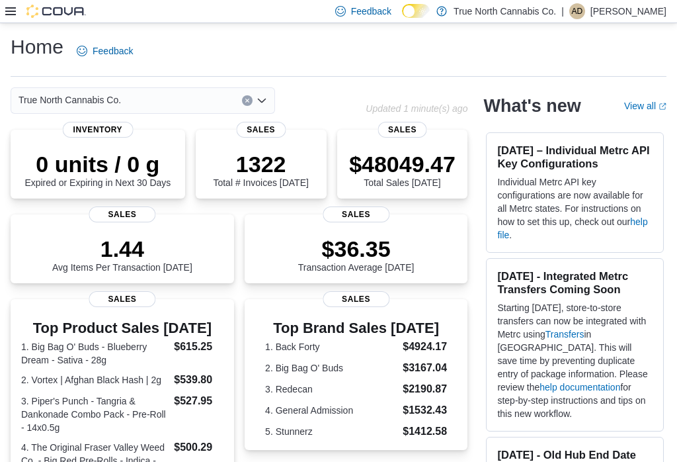
click at [11, 14] on icon at bounding box center [10, 11] width 11 height 11
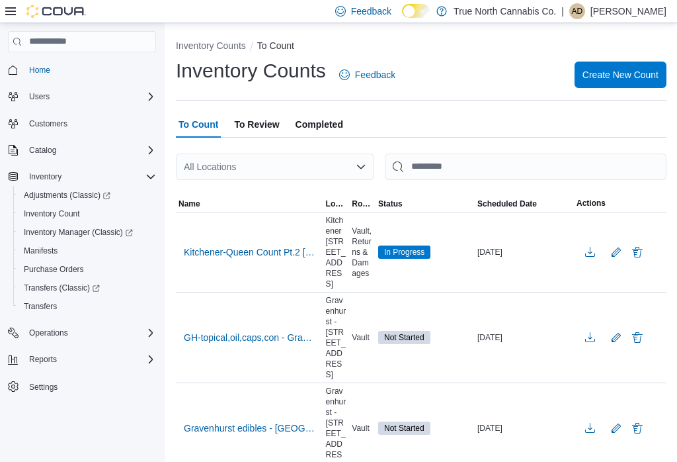
click at [282, 245] on span "Kitchener-Queen Count Pt.2 8/10/25 - Alex" at bounding box center [250, 251] width 132 height 13
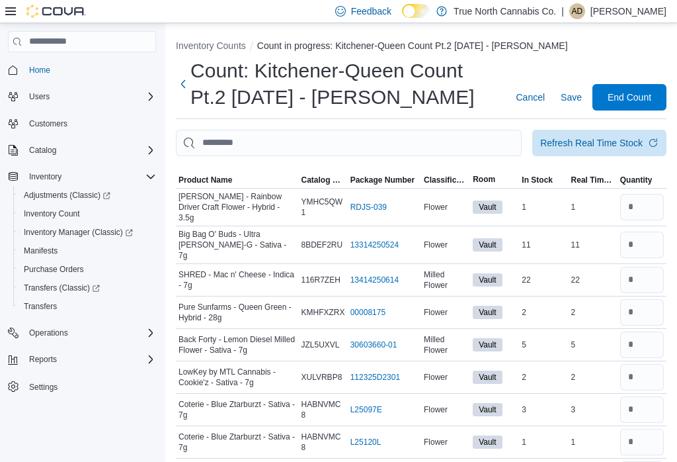
click at [444, 179] on span "Classification" at bounding box center [446, 180] width 44 height 11
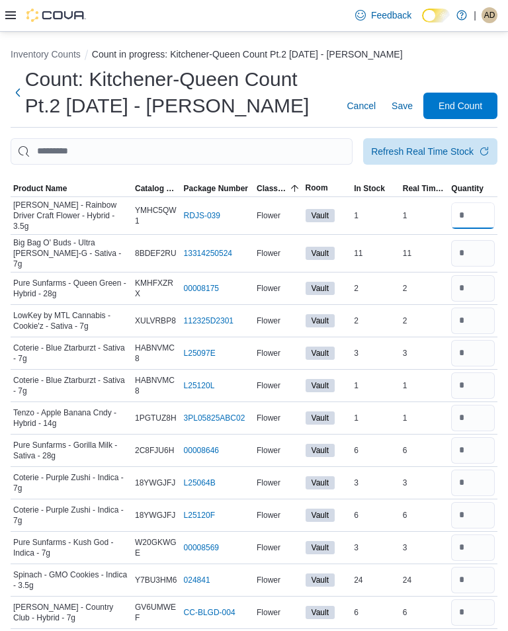
click at [471, 213] on input "number" at bounding box center [473, 215] width 44 height 26
type input "*"
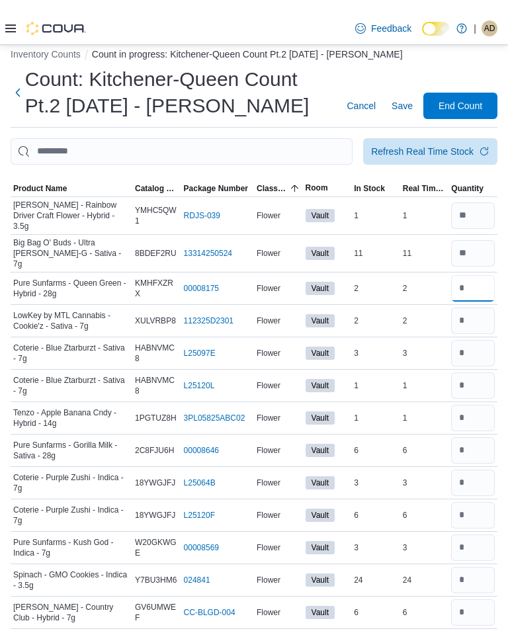
scroll to position [16, 0]
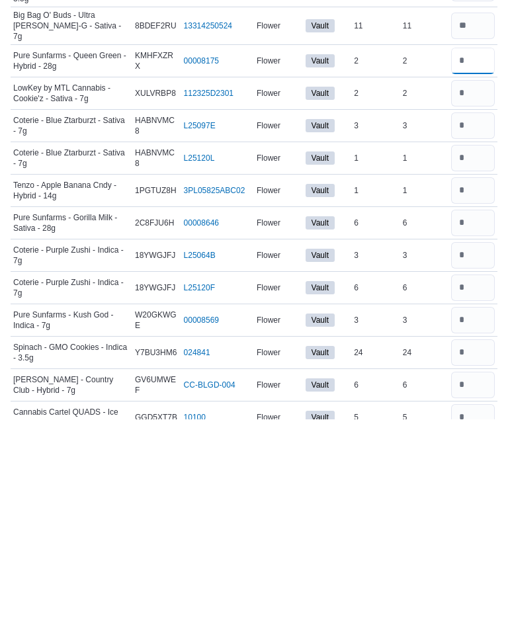
type input "*"
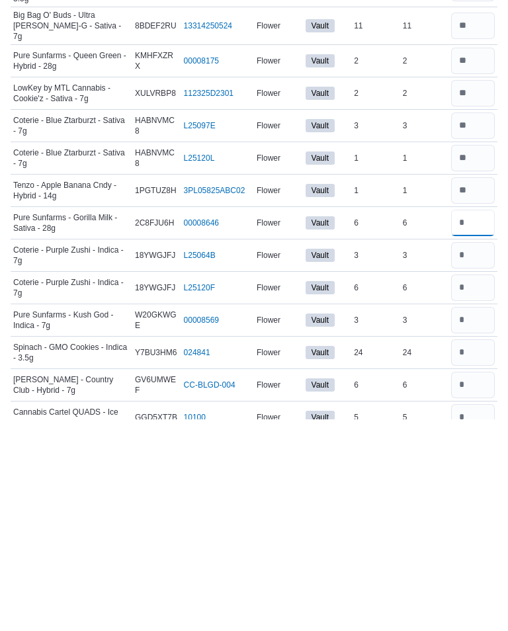
type input "*"
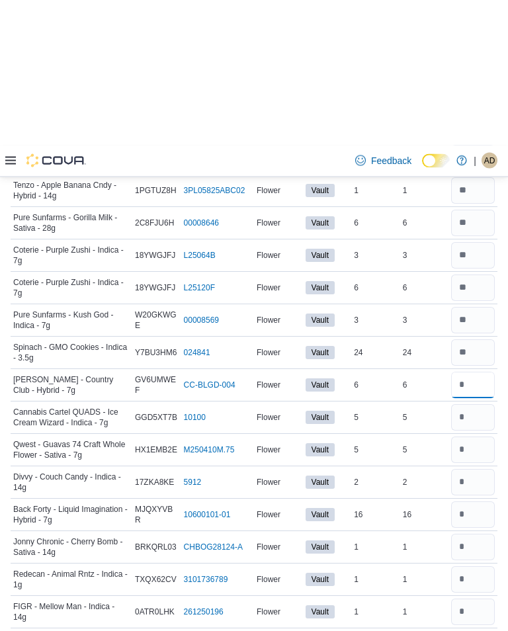
scroll to position [373, 0]
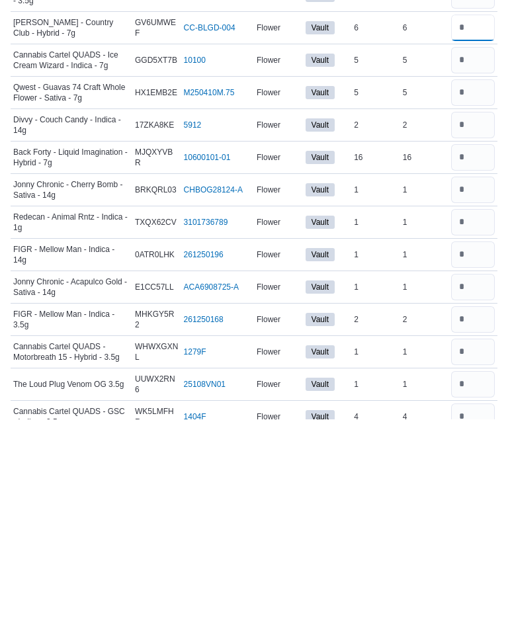
type input "*"
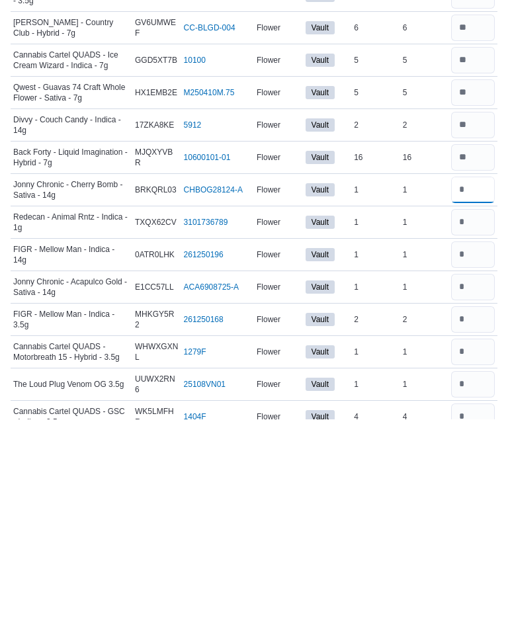
type input "*"
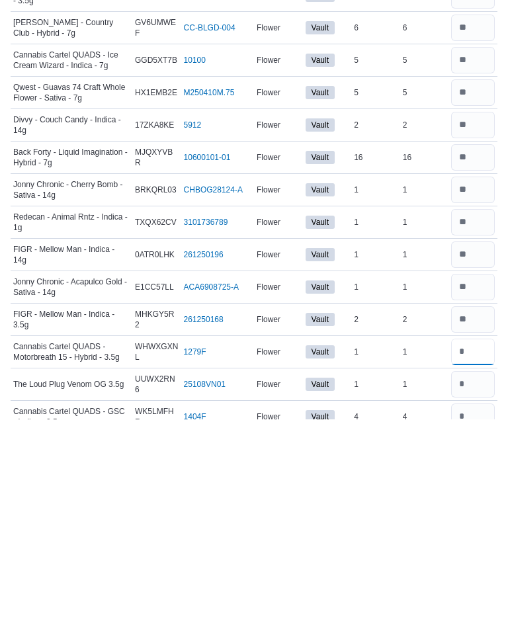
type input "*"
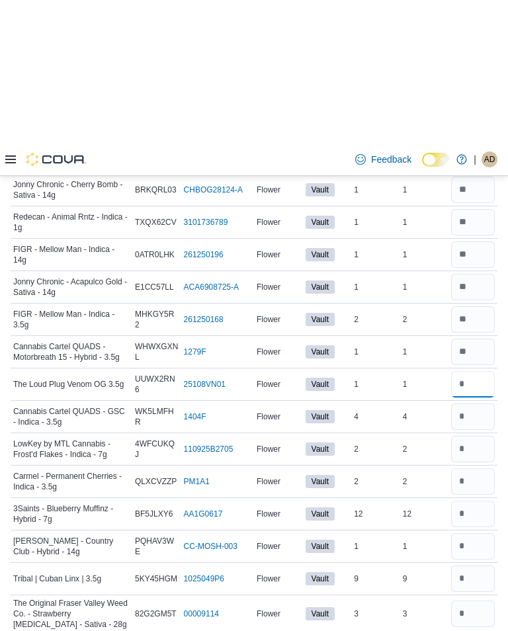
scroll to position [730, 0]
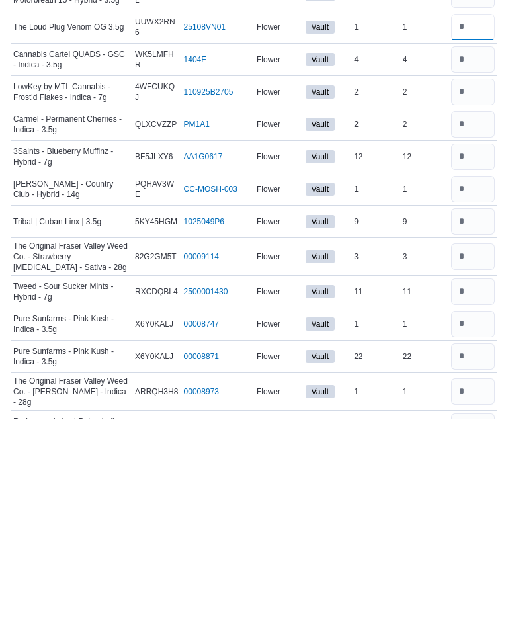
type input "*"
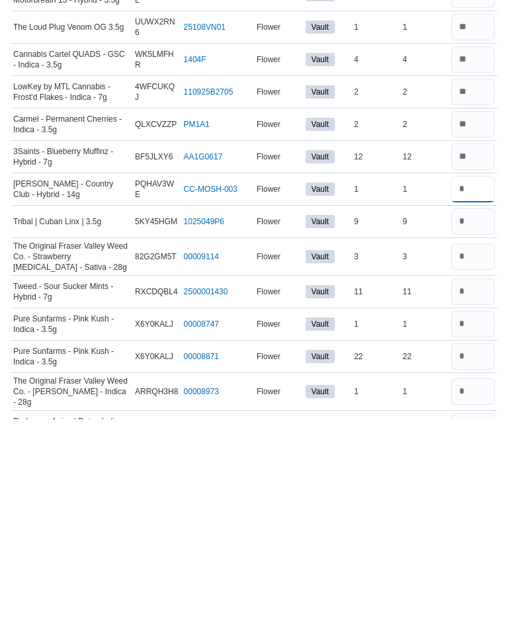
type input "*"
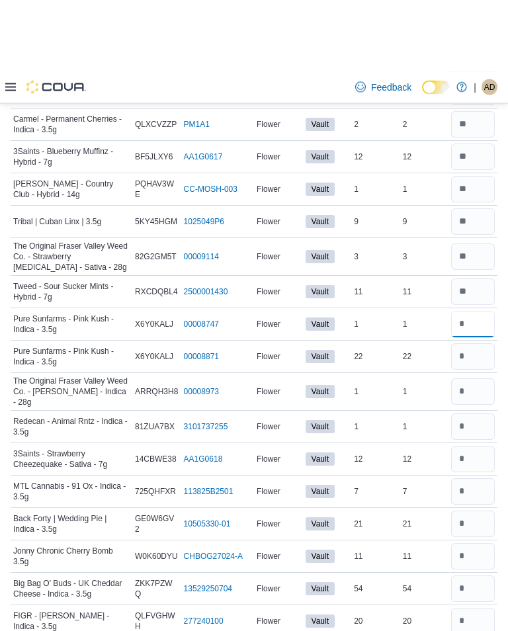
scroll to position [1014, 0]
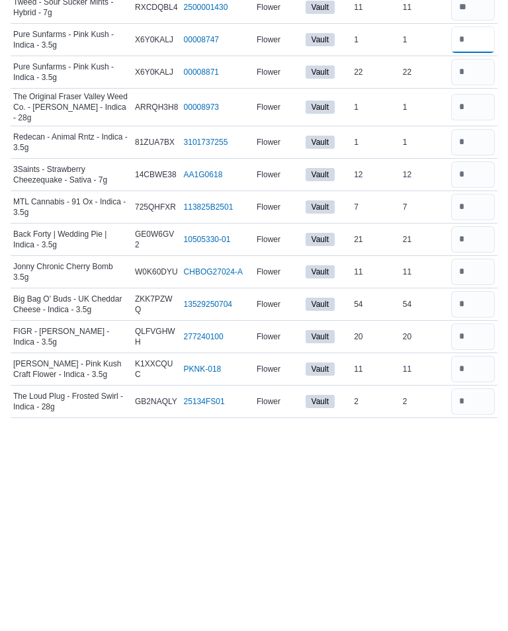
type input "*"
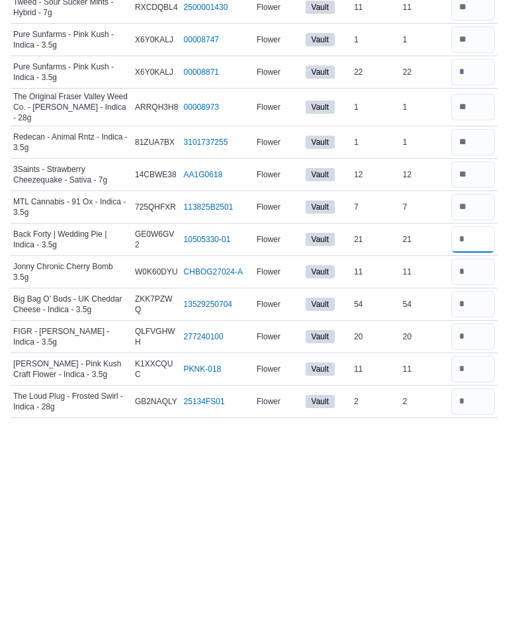
type input "*"
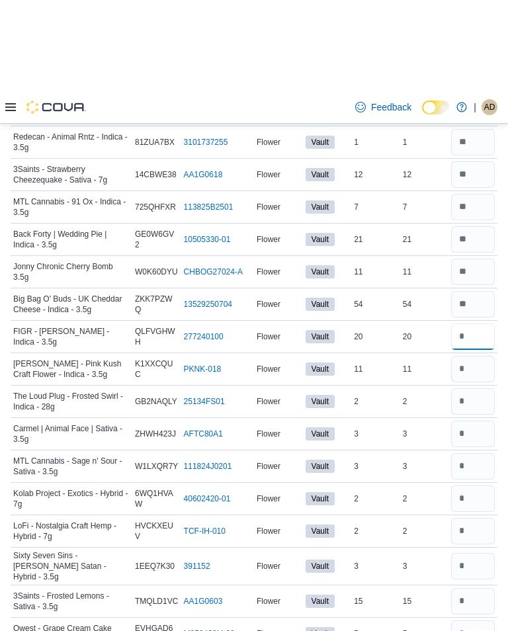
scroll to position [1319, 0]
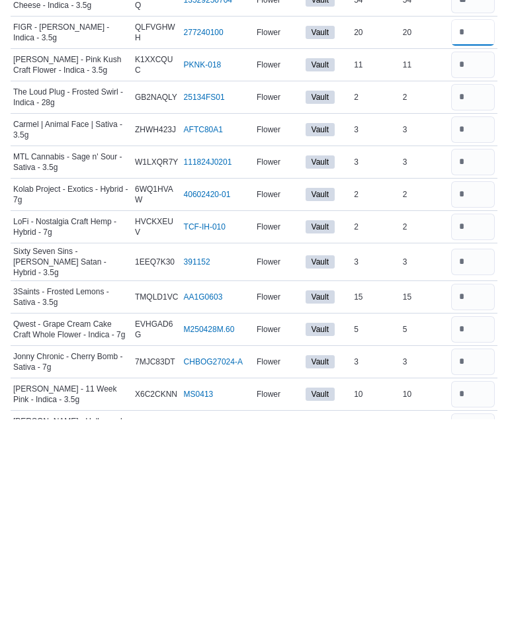
type input "*"
type input "**"
type input "*"
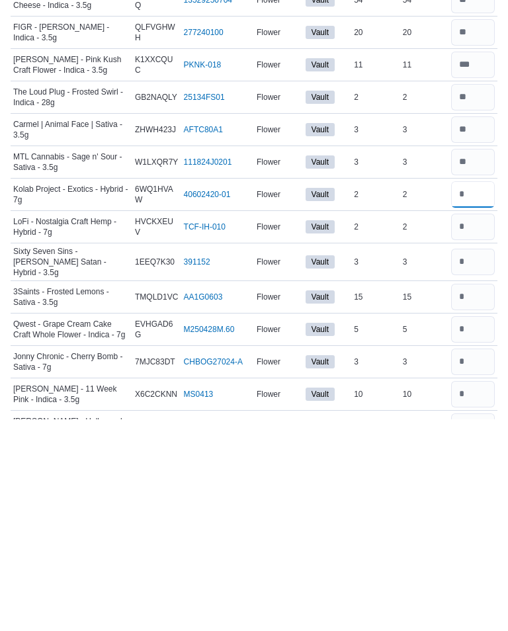
type input "*"
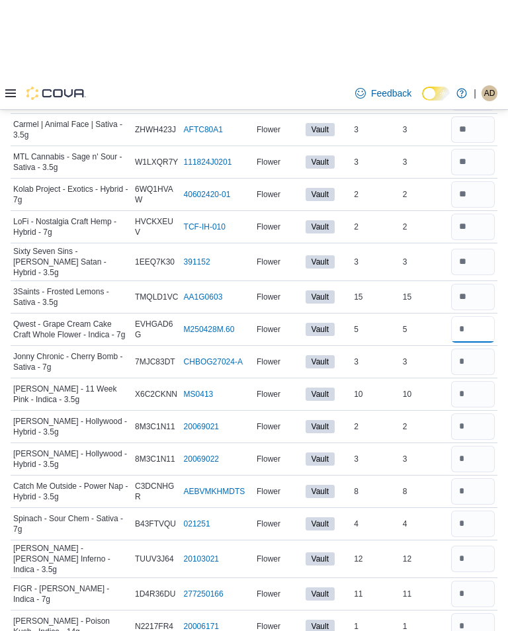
scroll to position [1609, 0]
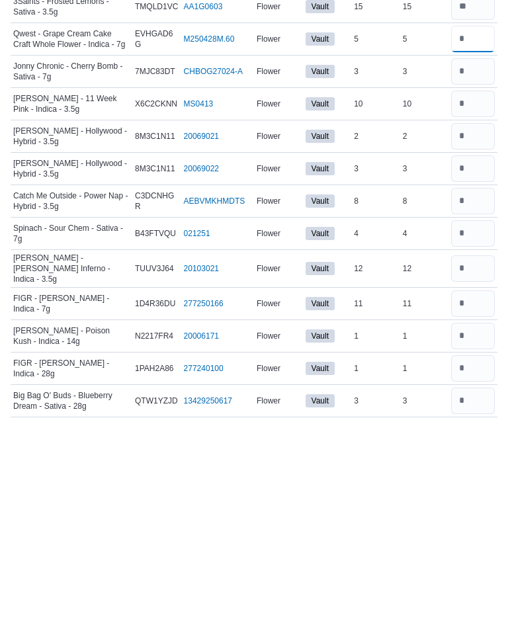
type input "*"
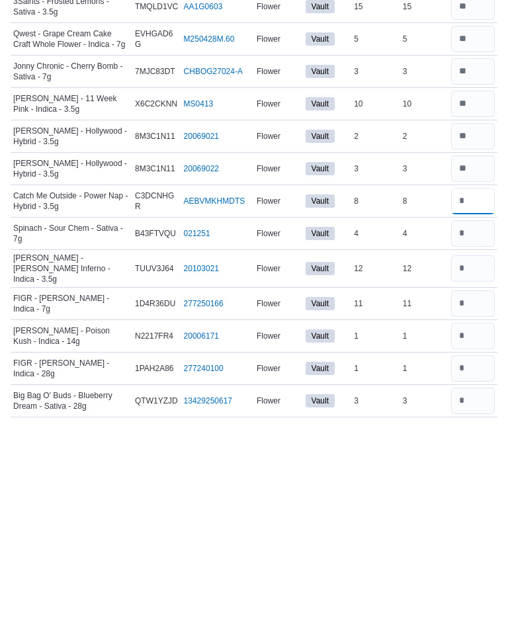
type input "*"
type input "**"
type input "*"
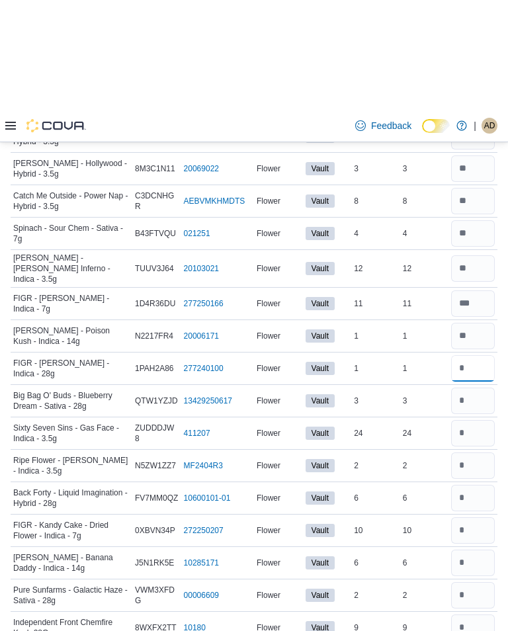
scroll to position [1931, 0]
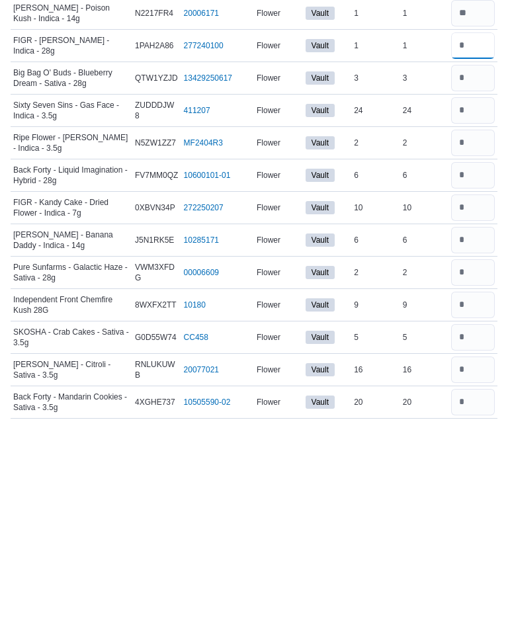
type input "*"
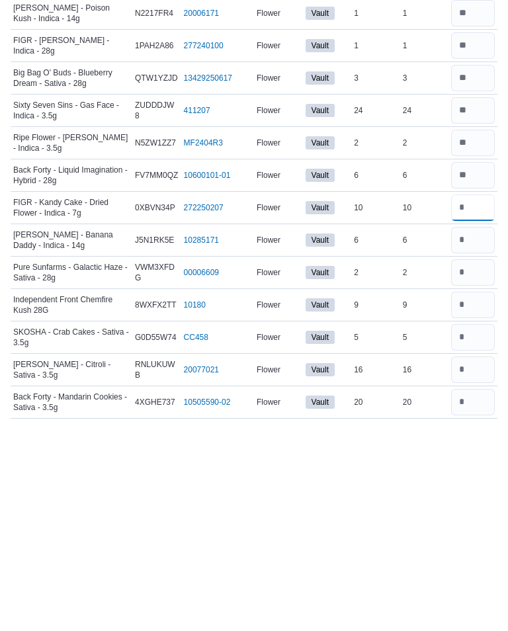
type input "**"
type input "*"
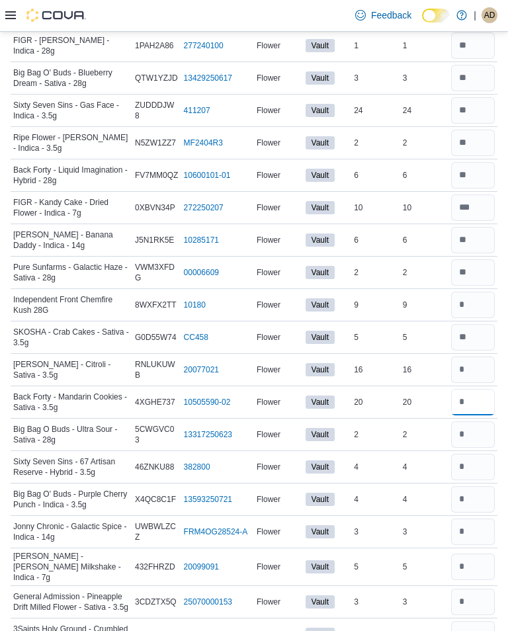
type input "*"
click at [476, 356] on input "number" at bounding box center [473, 369] width 44 height 26
type input "*"
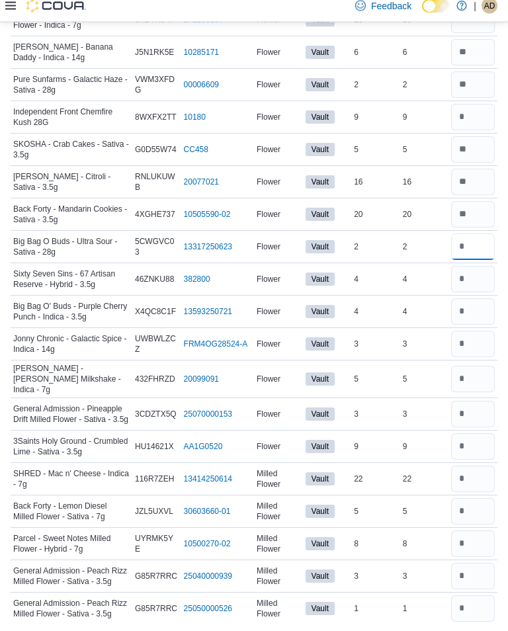
scroll to position [2322, 0]
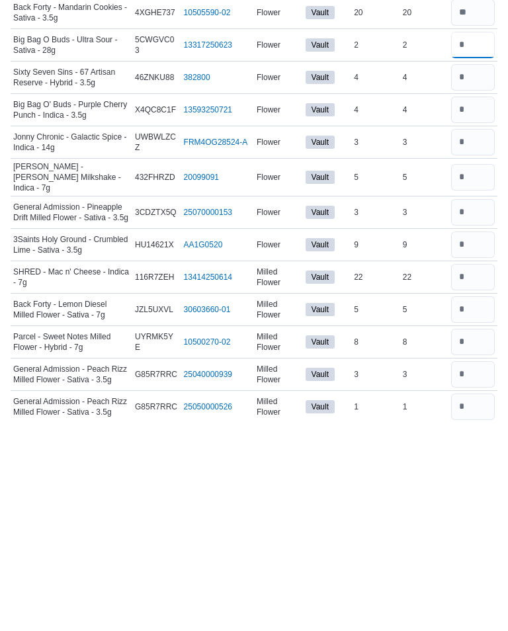
type input "*"
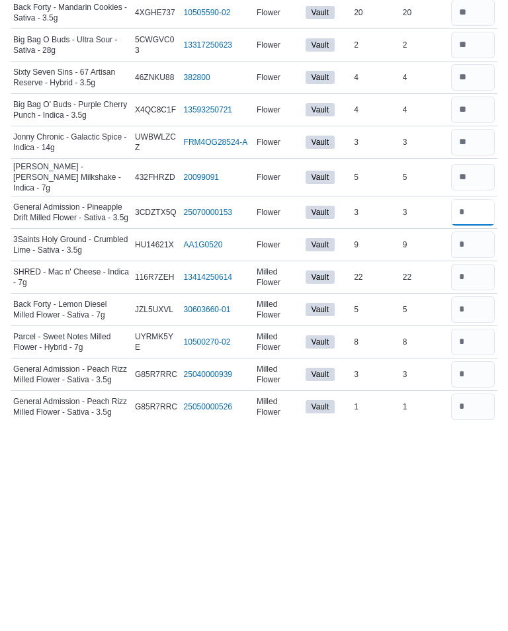
type input "*"
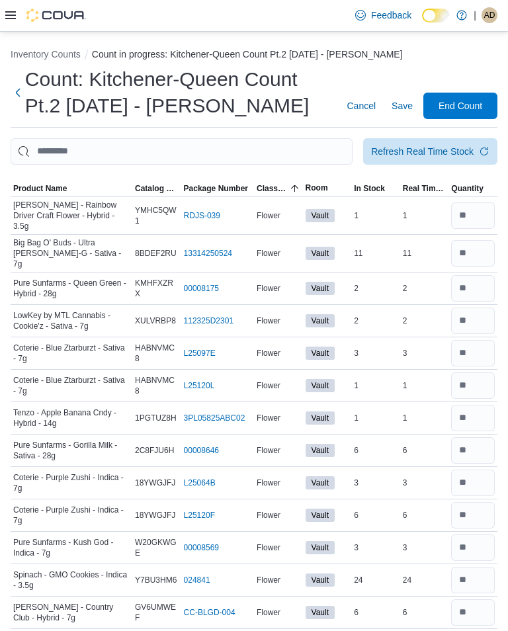
scroll to position [2699, 0]
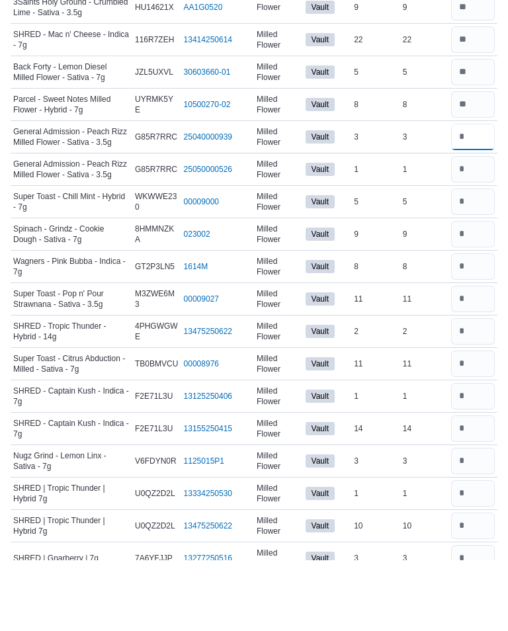
type input "*"
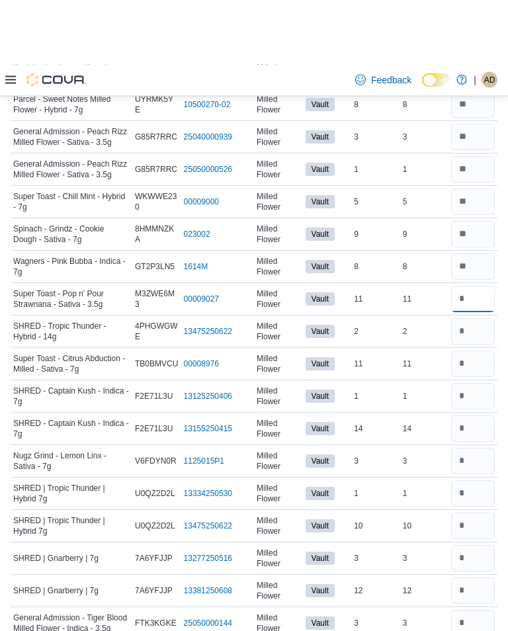
scroll to position [2836, 0]
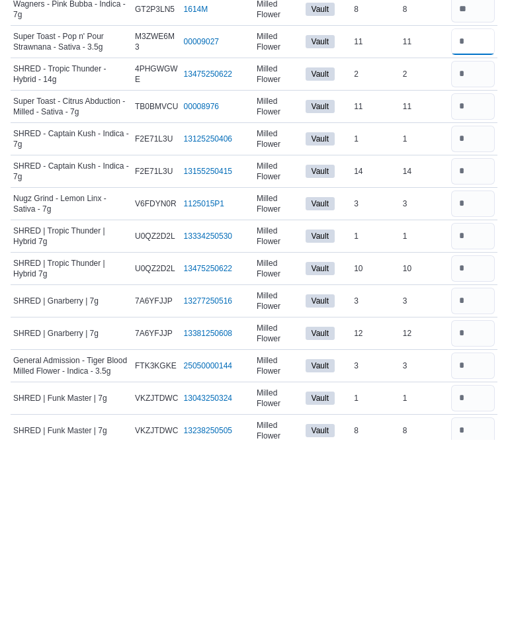
type input "**"
type input "*"
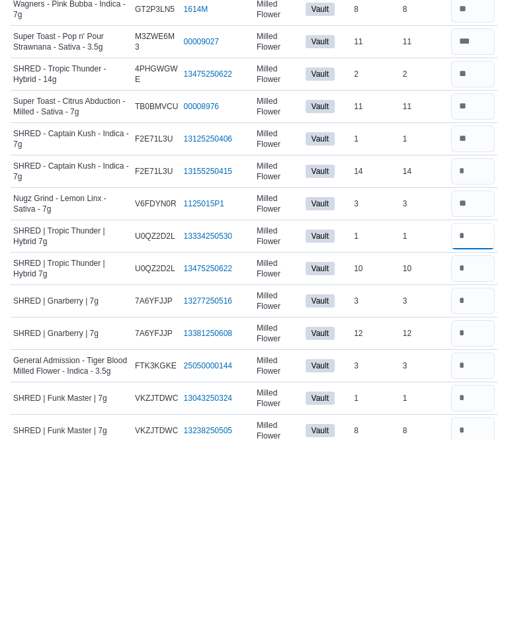
type input "*"
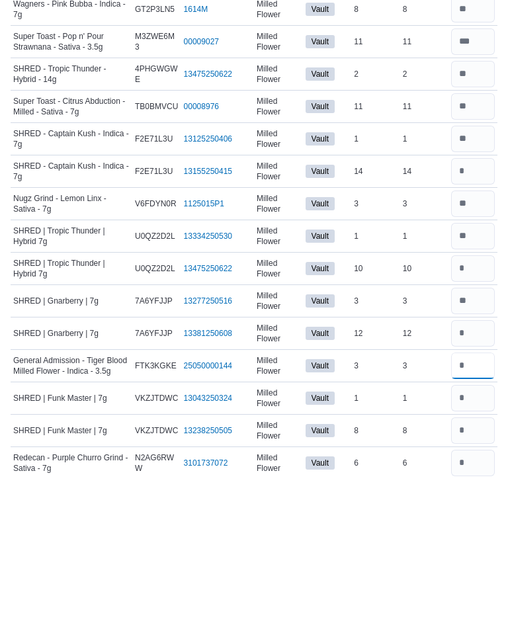
scroll to position [2919, 0]
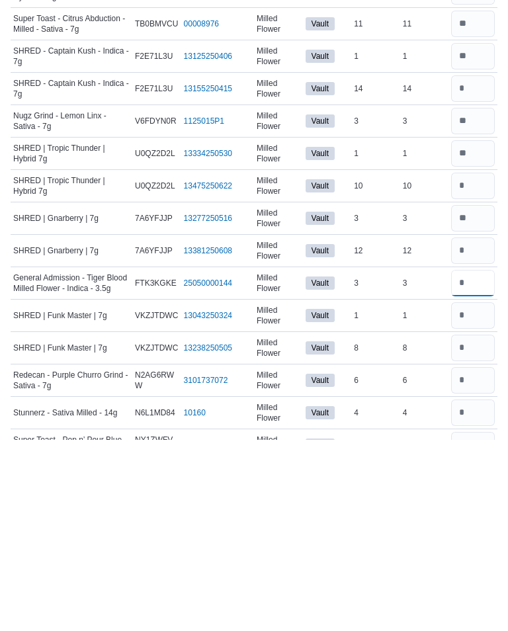
type input "*"
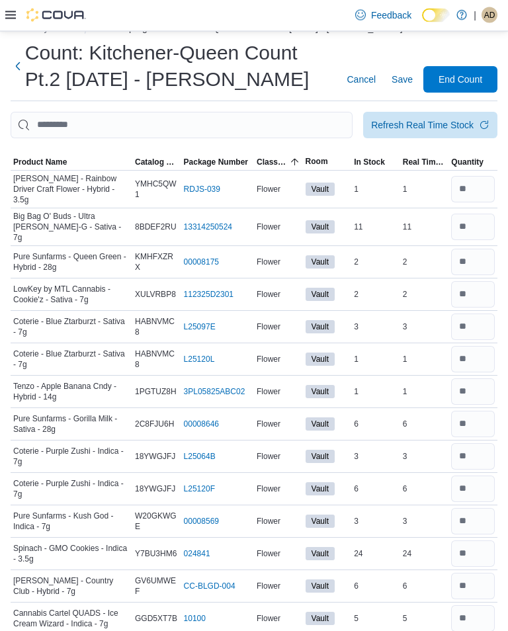
scroll to position [0, 0]
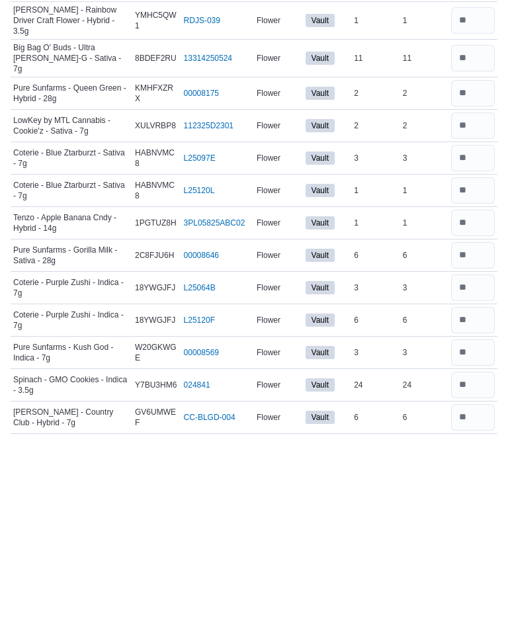
type input "*"
click at [483, 240] on input "number" at bounding box center [473, 253] width 44 height 26
type input "**"
type input "*"
click at [480, 437] on input "number" at bounding box center [473, 450] width 44 height 26
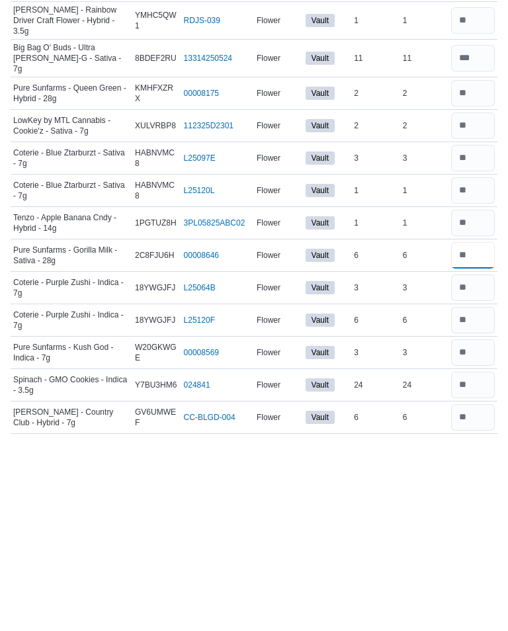
type input "*"
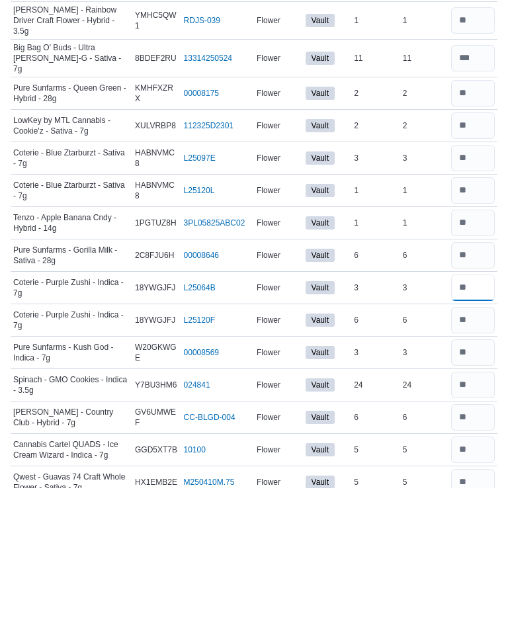
scroll to position [54, 0]
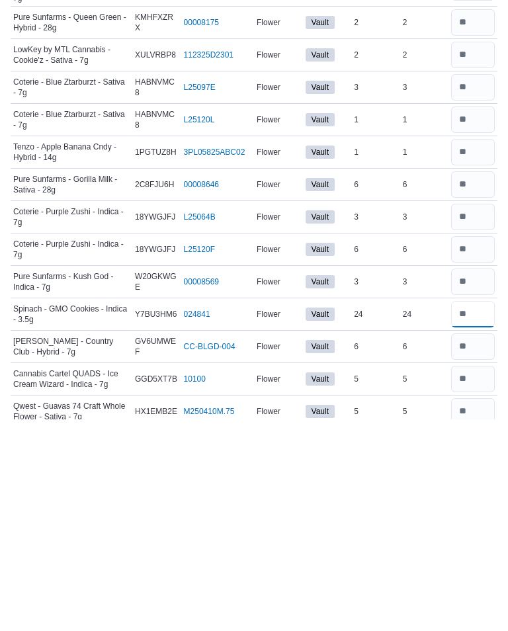
click at [484, 461] on input "number" at bounding box center [473, 525] width 44 height 26
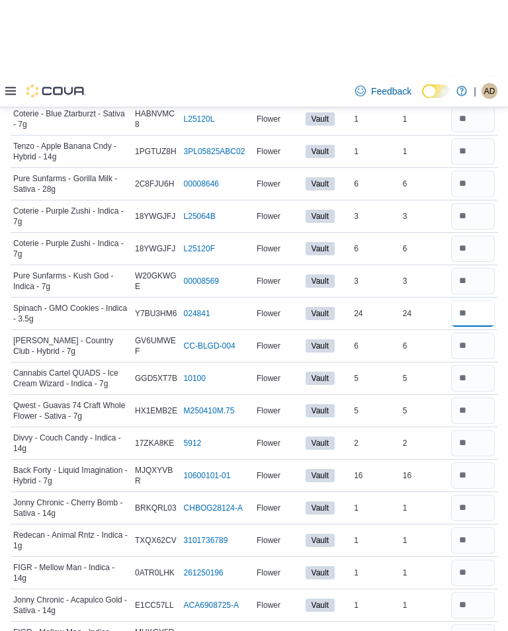
scroll to position [343, 0]
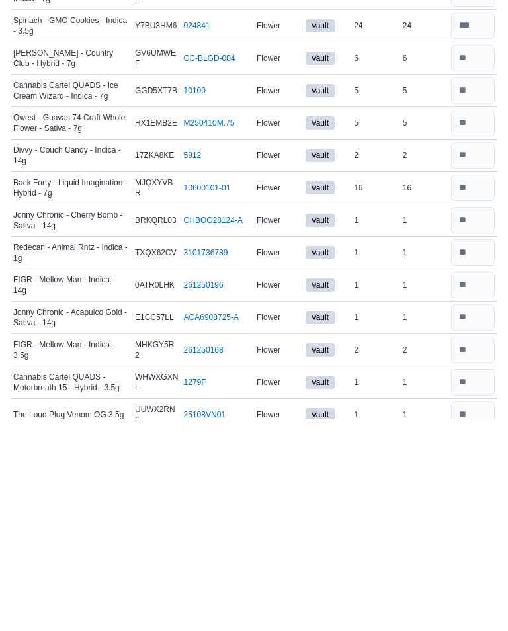
click at [478, 386] on input "number" at bounding box center [473, 399] width 44 height 26
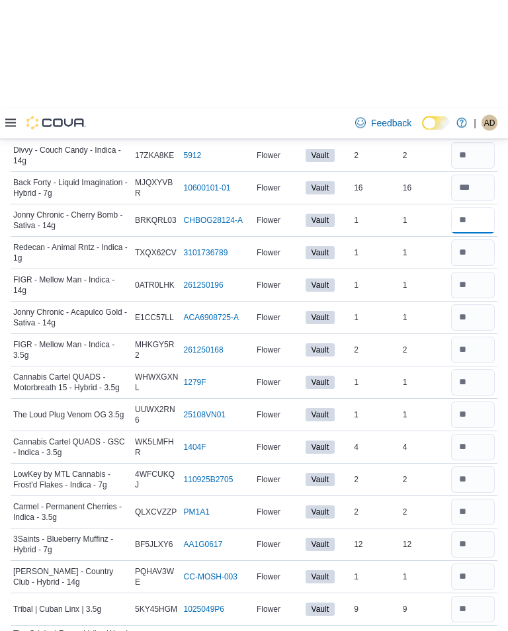
scroll to position [662, 0]
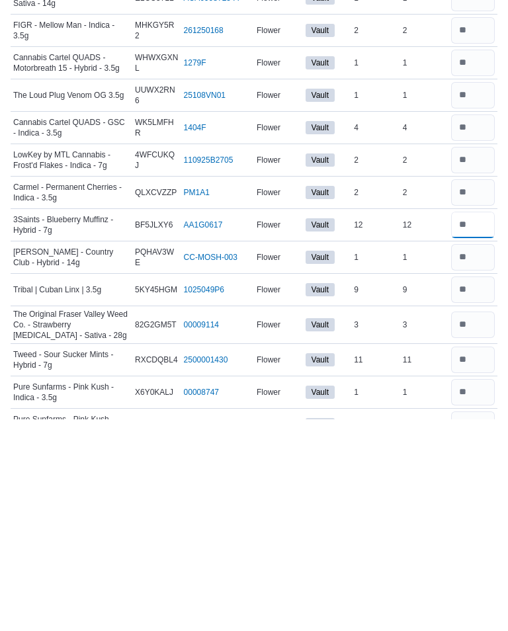
click at [475, 423] on input "number" at bounding box center [473, 436] width 44 height 26
click at [481, 461] on input "number" at bounding box center [473, 501] width 44 height 26
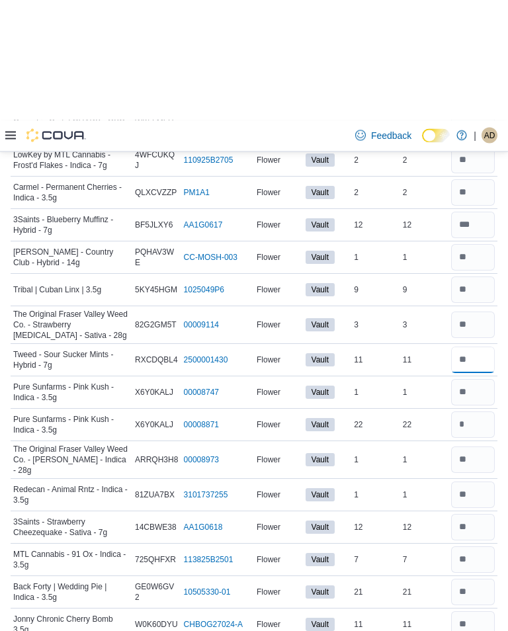
scroll to position [994, 0]
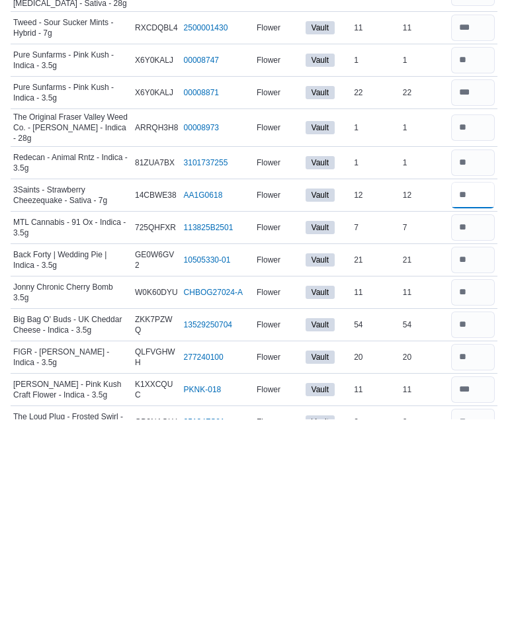
click at [482, 393] on input "number" at bounding box center [473, 406] width 44 height 26
click at [479, 458] on input "number" at bounding box center [473, 471] width 44 height 26
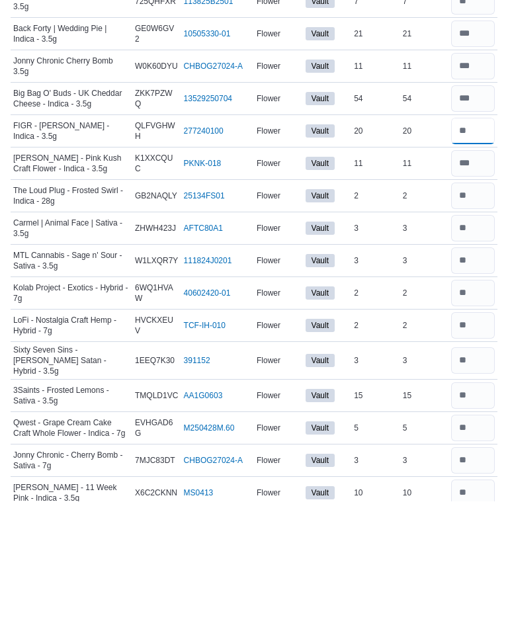
scroll to position [1303, 0]
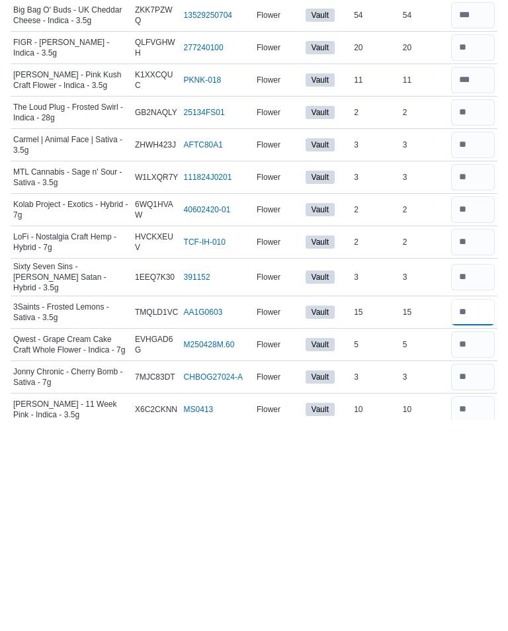
click at [484, 461] on input "number" at bounding box center [473, 523] width 44 height 26
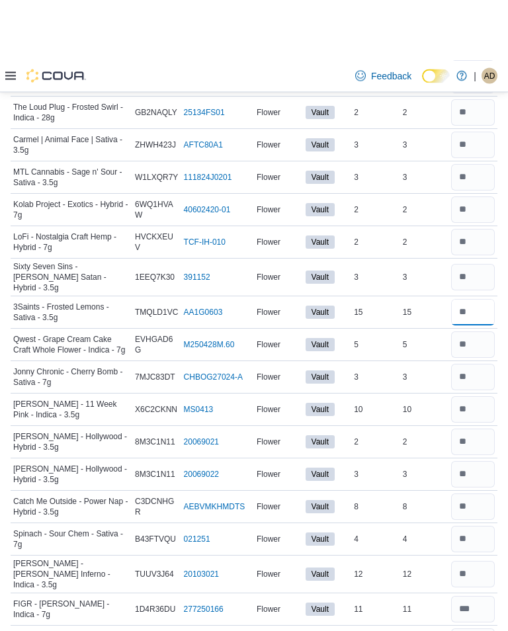
scroll to position [1577, 0]
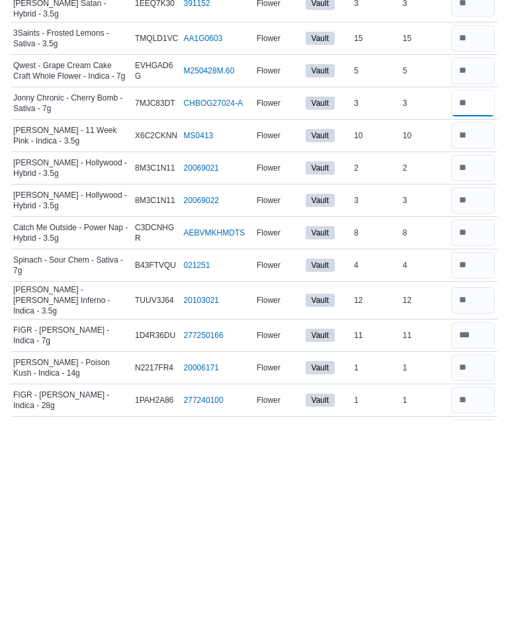
click at [483, 302] on input "number" at bounding box center [473, 315] width 44 height 26
click at [478, 461] on input "number" at bounding box center [473, 512] width 44 height 26
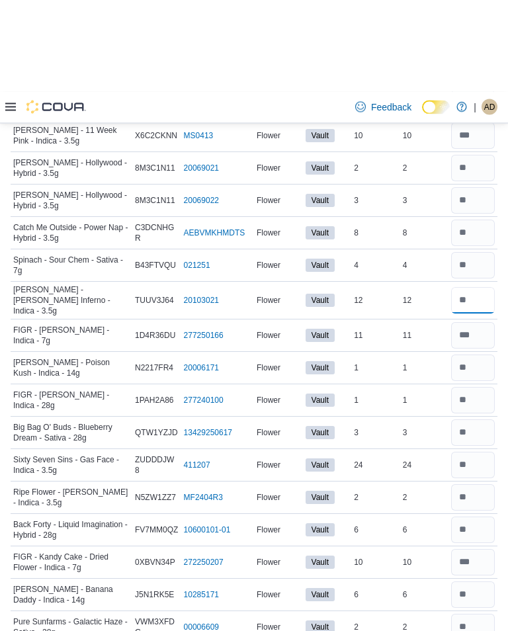
scroll to position [1883, 0]
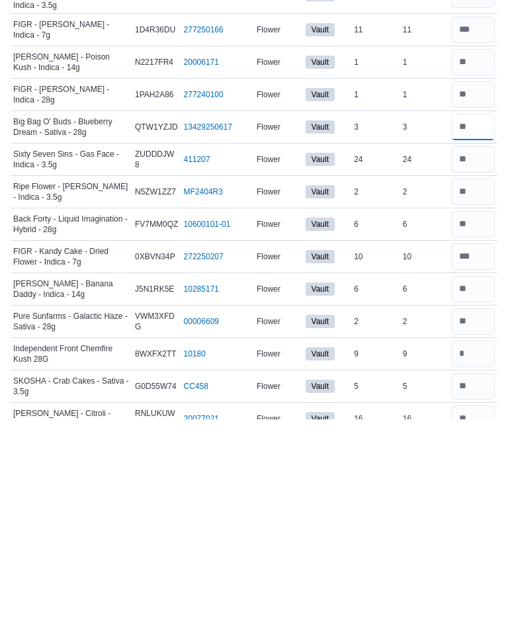
click at [480, 325] on input "number" at bounding box center [473, 338] width 44 height 26
click at [480, 423] on input "number" at bounding box center [473, 436] width 44 height 26
click at [481, 461] on input "number" at bounding box center [473, 500] width 44 height 26
click at [480, 461] on input "number" at bounding box center [473, 565] width 44 height 26
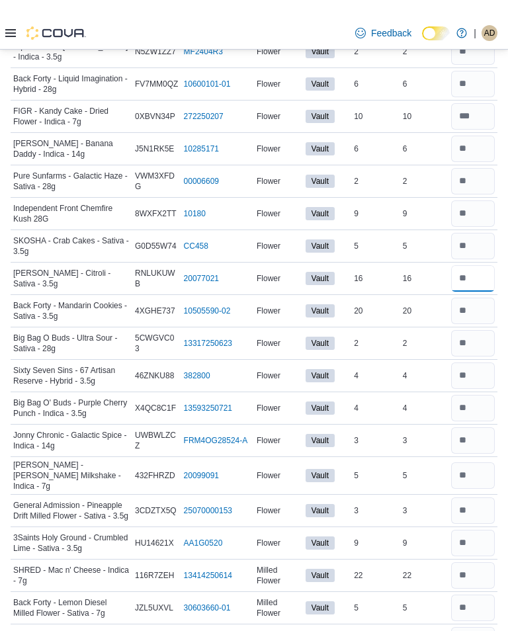
scroll to position [2253, 0]
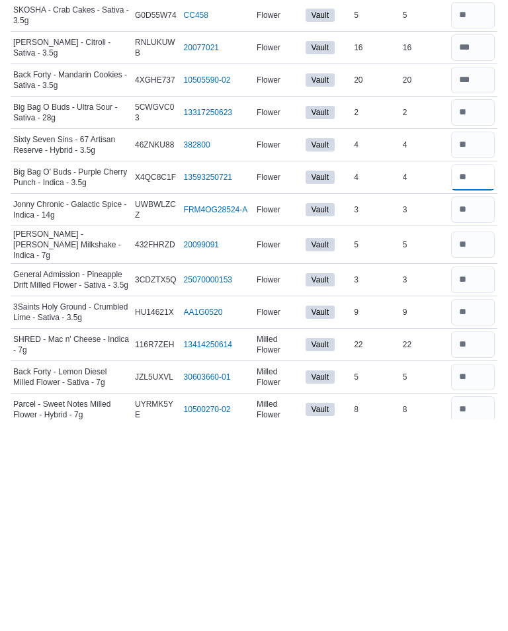
click at [477, 376] on input "number" at bounding box center [473, 389] width 44 height 26
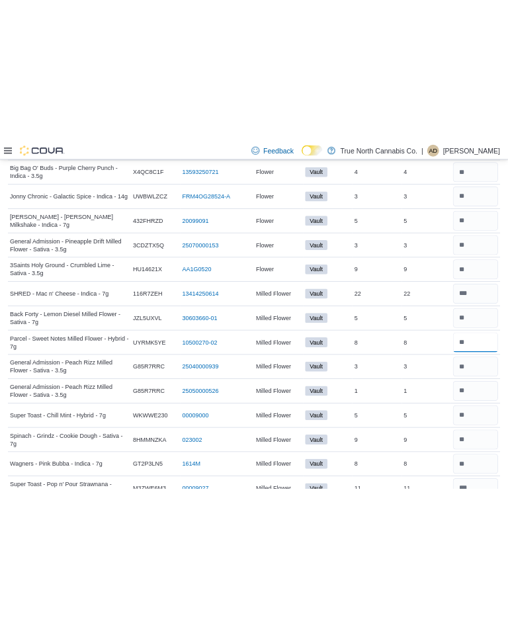
scroll to position [2583, 0]
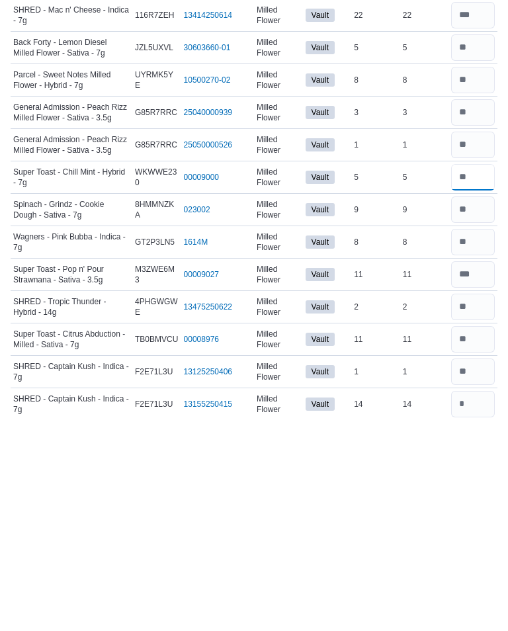
click at [476, 376] on input "number" at bounding box center [473, 389] width 44 height 26
click at [478, 440] on input "number" at bounding box center [473, 453] width 44 height 26
click at [480, 461] on input "number" at bounding box center [473, 551] width 44 height 26
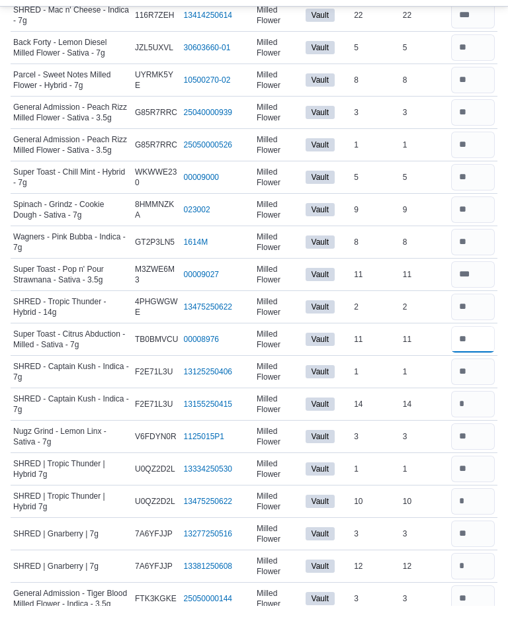
scroll to position [2774, 0]
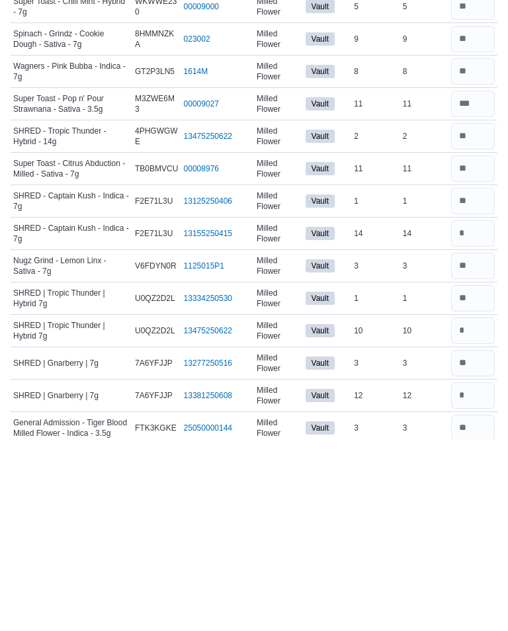
click at [479, 411] on input "number" at bounding box center [473, 424] width 44 height 26
click at [471, 461] on input "number" at bounding box center [473, 521] width 44 height 26
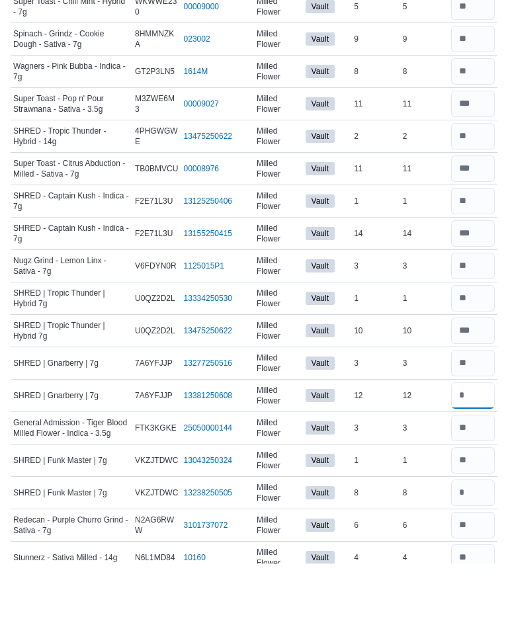
scroll to position [2919, 0]
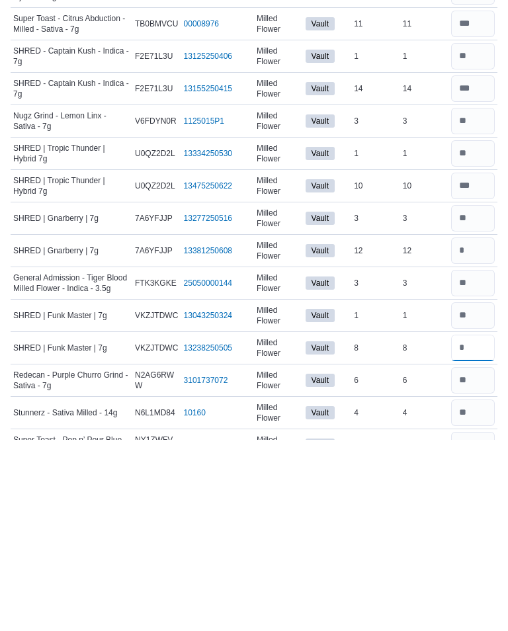
click at [471, 461] on input "number" at bounding box center [473, 539] width 44 height 26
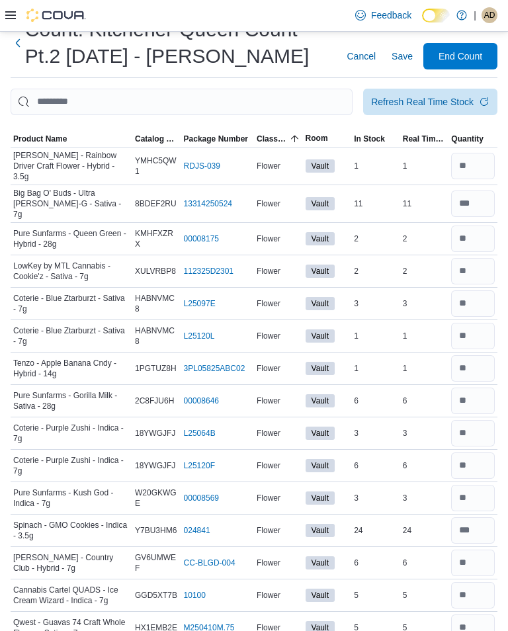
scroll to position [0, 0]
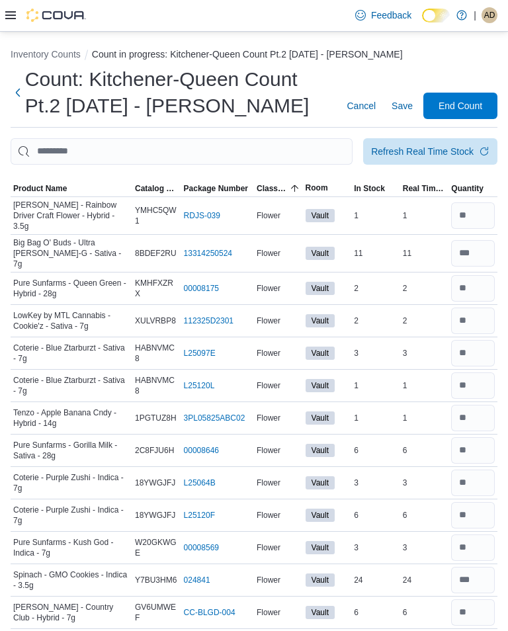
click at [466, 104] on span "End Count" at bounding box center [460, 105] width 44 height 13
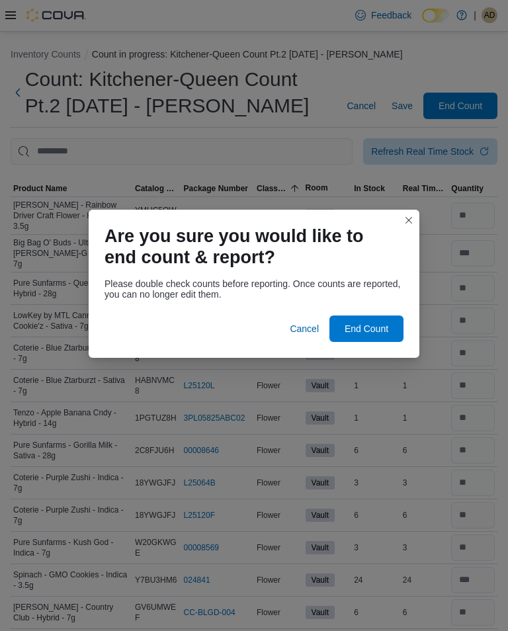
click at [369, 325] on span "End Count" at bounding box center [367, 328] width 44 height 13
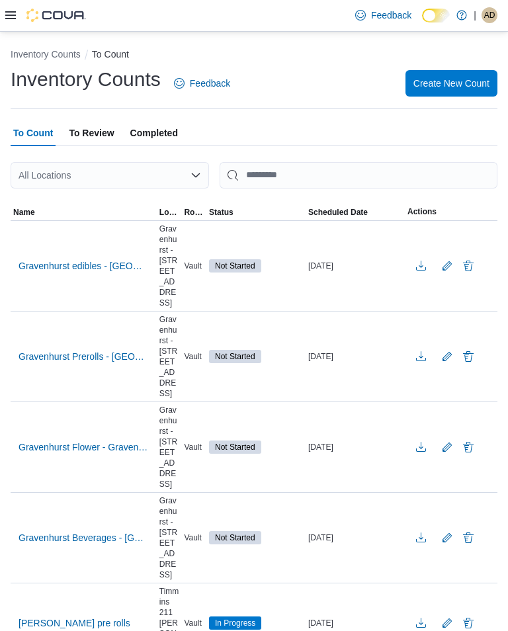
click at [491, 12] on span "AD" at bounding box center [489, 15] width 11 height 16
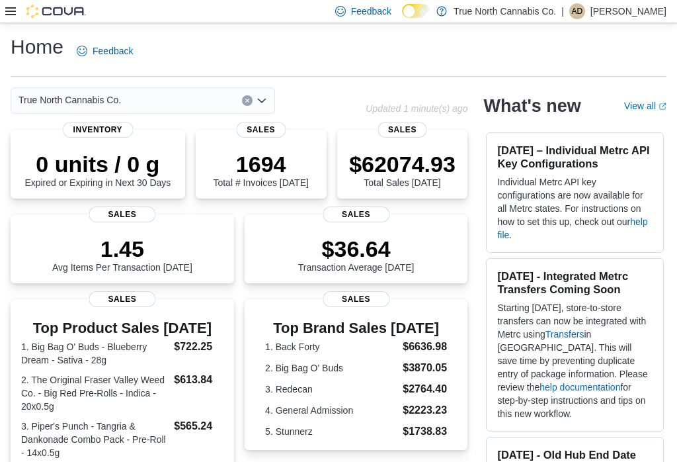
click at [14, 9] on icon at bounding box center [10, 11] width 11 height 8
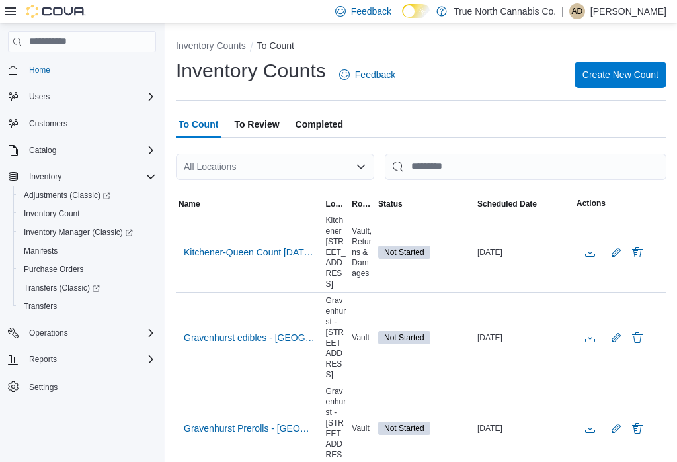
click at [12, 13] on icon at bounding box center [10, 11] width 11 height 11
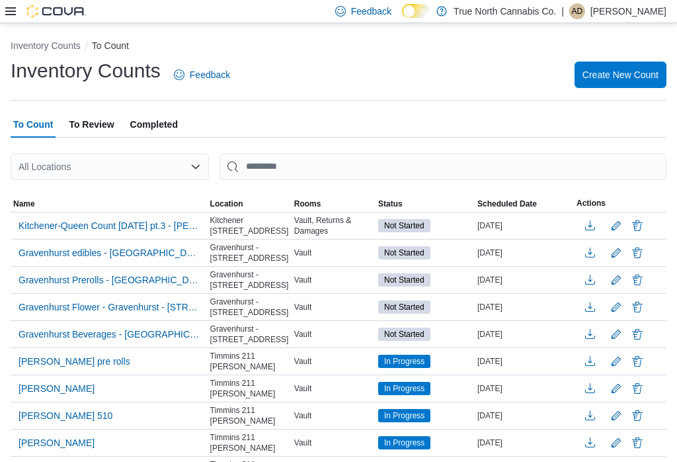
click at [149, 223] on span "Kitchener-Queen Count [DATE] pt.3 - [PERSON_NAME]" at bounding box center [109, 225] width 181 height 13
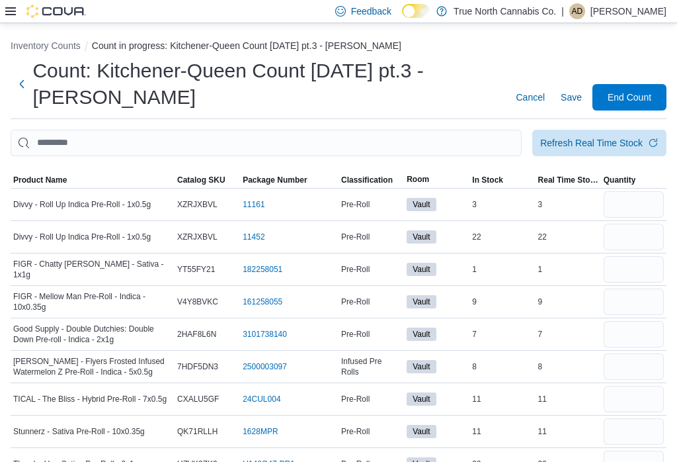
click at [374, 172] on span "Classification" at bounding box center [371, 180] width 65 height 16
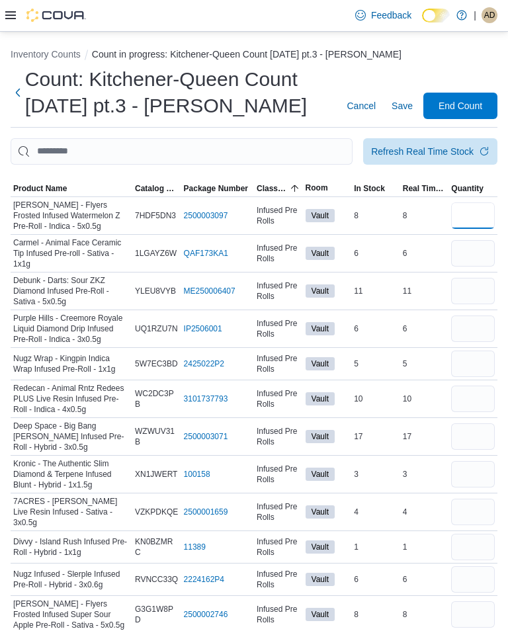
click at [463, 212] on input "number" at bounding box center [473, 215] width 44 height 26
type input "*"
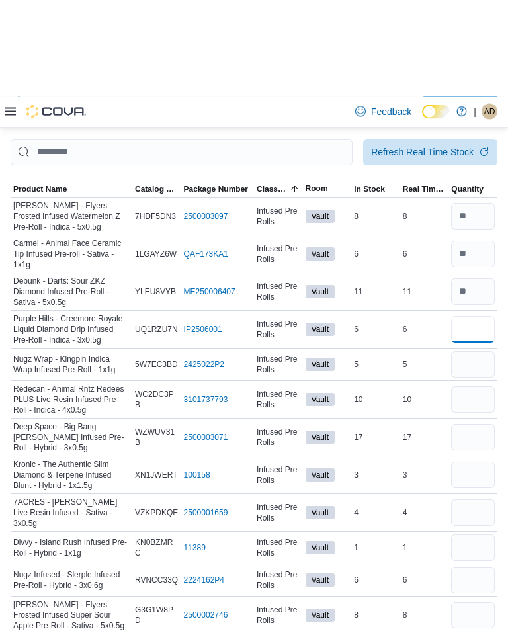
scroll to position [98, 0]
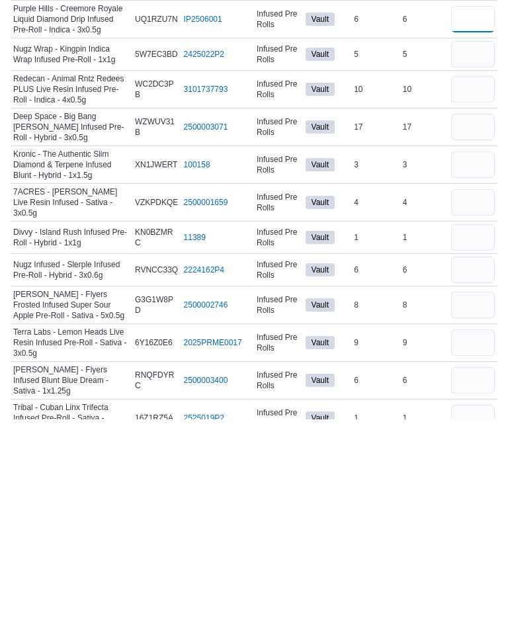
type input "*"
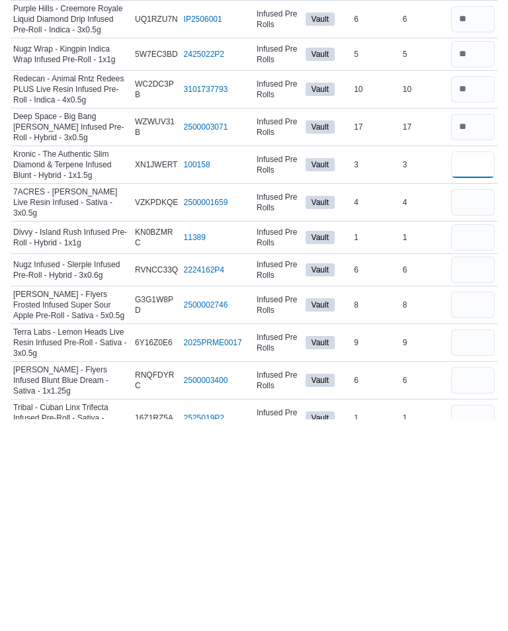
type input "*"
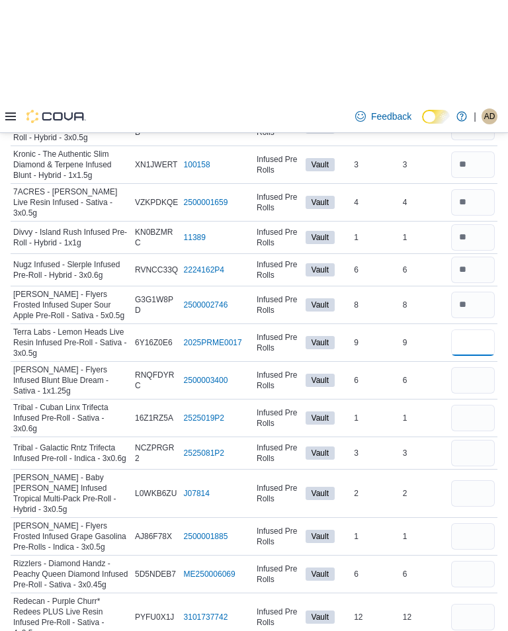
scroll to position [413, 0]
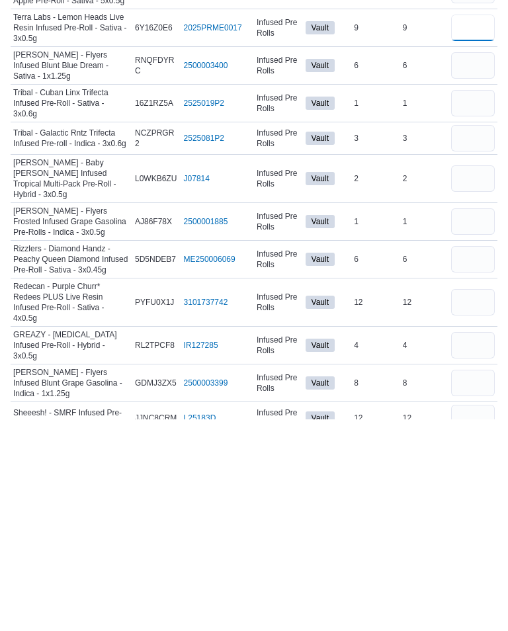
type input "*"
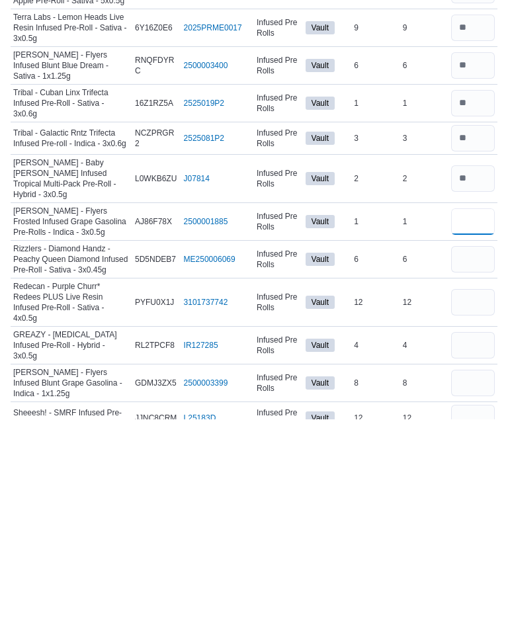
type input "*"
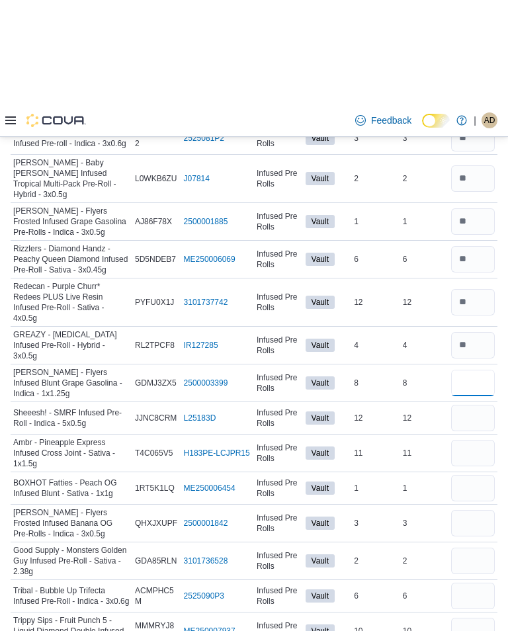
scroll to position [731, 0]
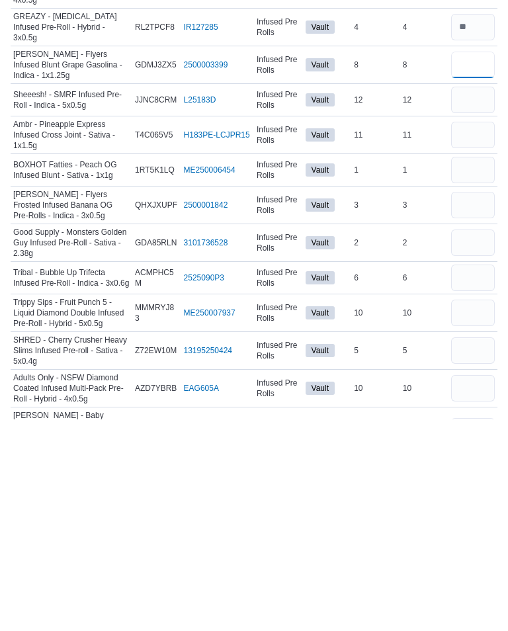
type input "*"
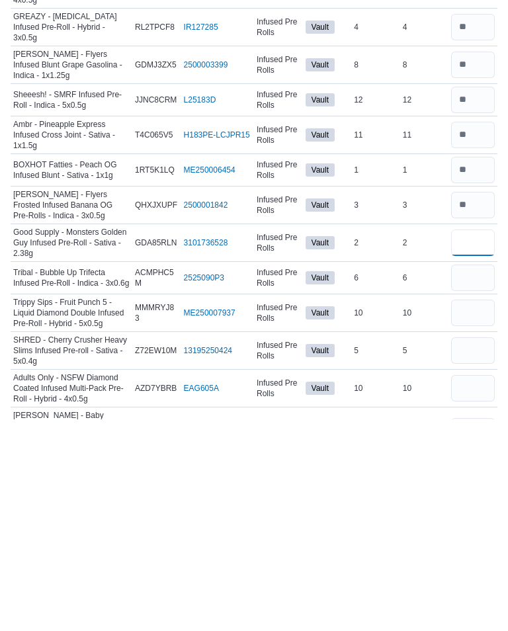
type input "*"
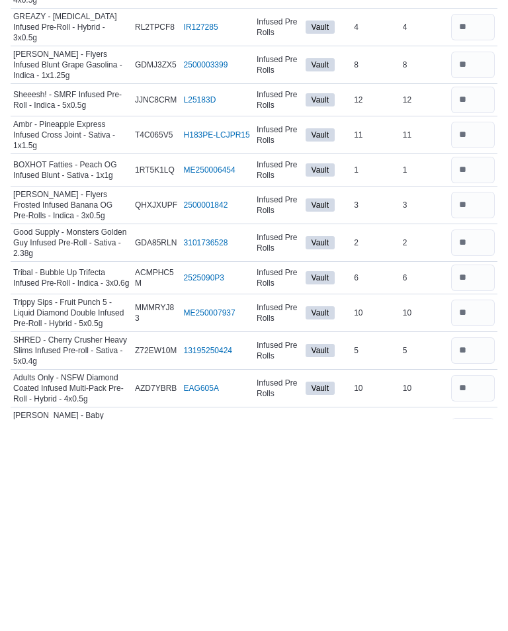
scroll to position [915, 0]
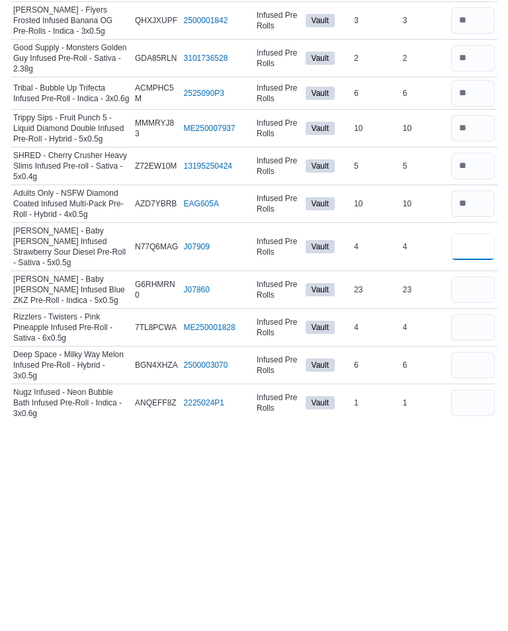
type input "*"
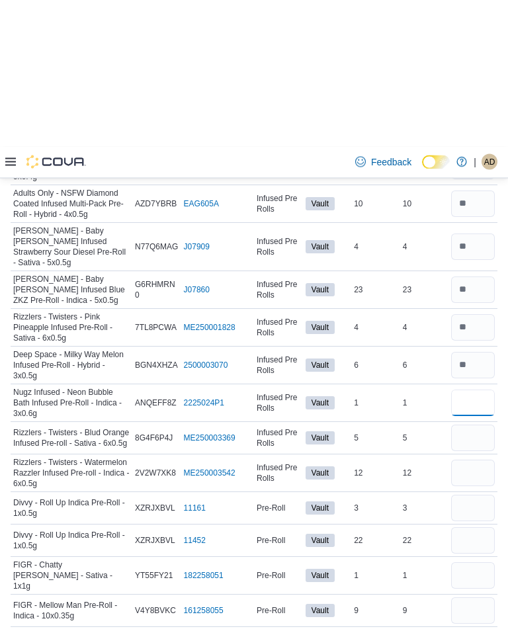
scroll to position [1274, 0]
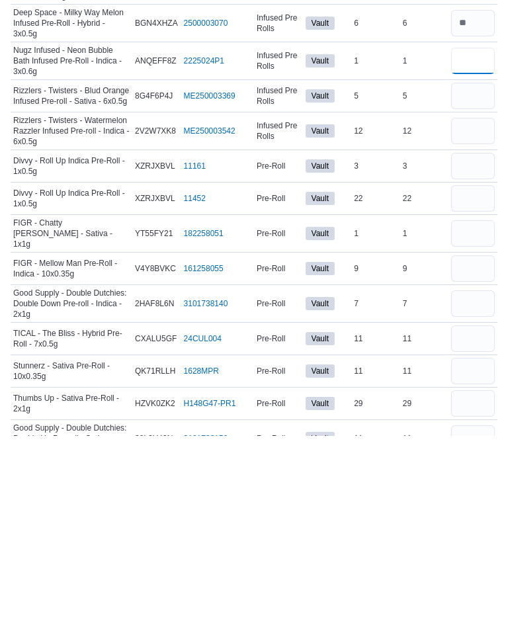
type input "*"
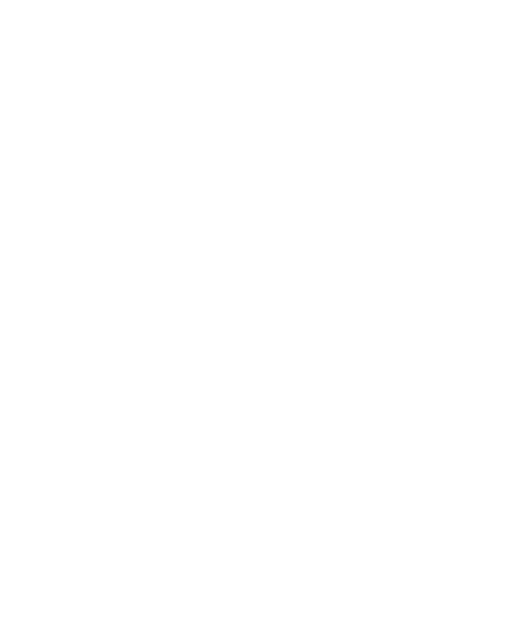
scroll to position [0, 0]
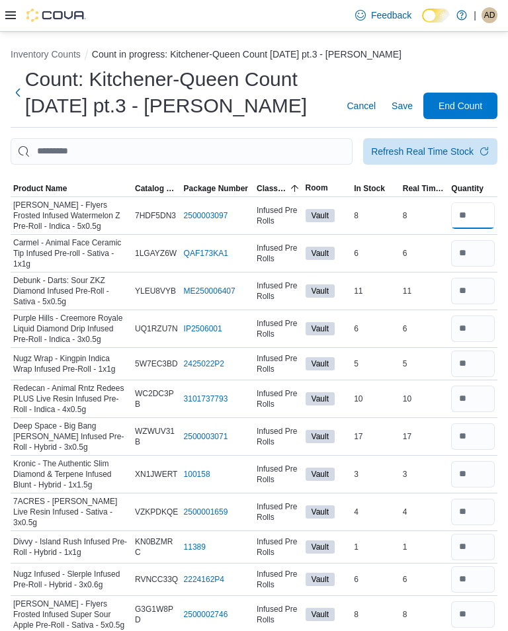
click at [478, 215] on input "number" at bounding box center [473, 215] width 44 height 26
type input "*"
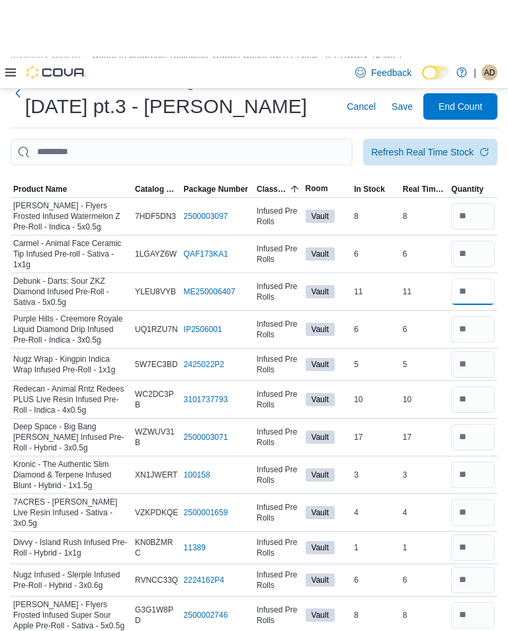
scroll to position [58, 0]
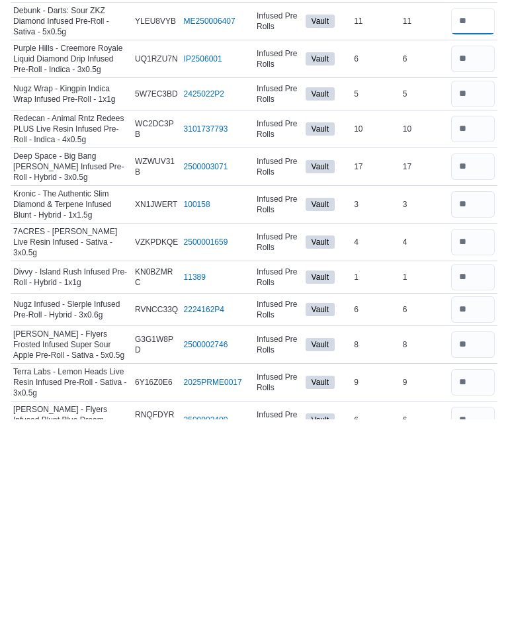
type input "**"
type input "*"
type input "**"
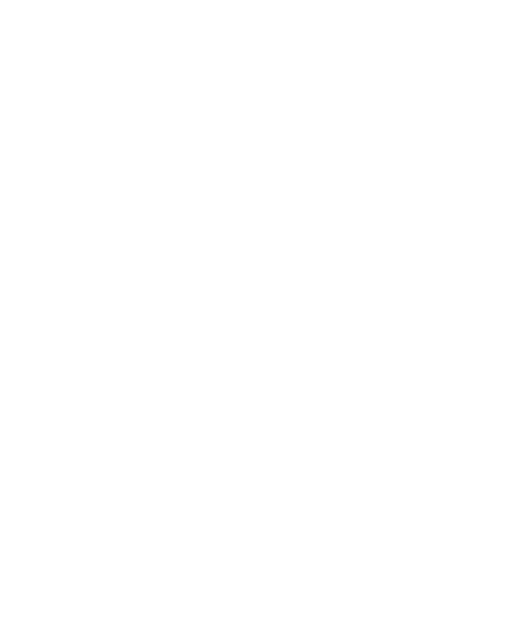
scroll to position [239, 0]
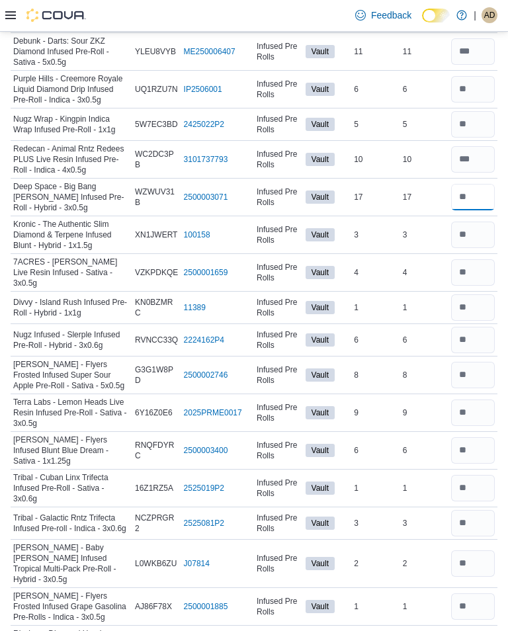
type input "*"
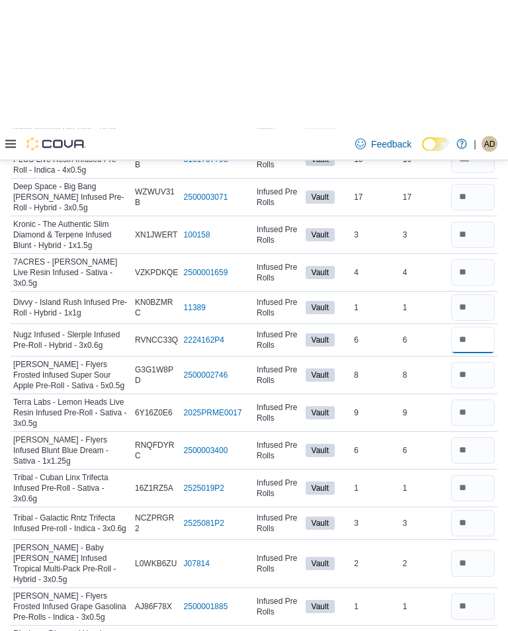
scroll to position [370, 0]
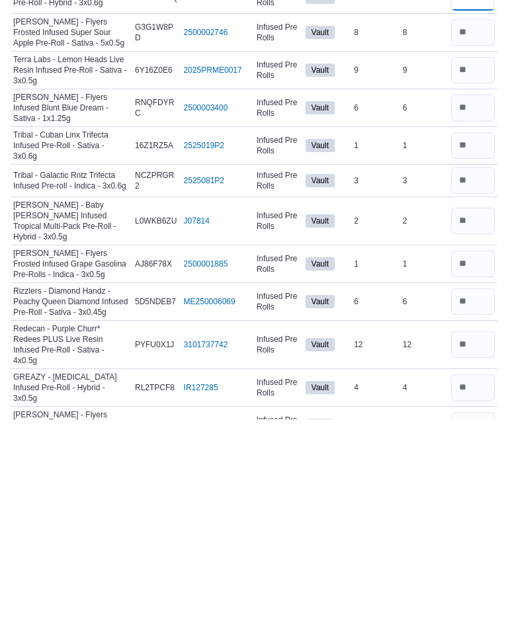
type input "*"
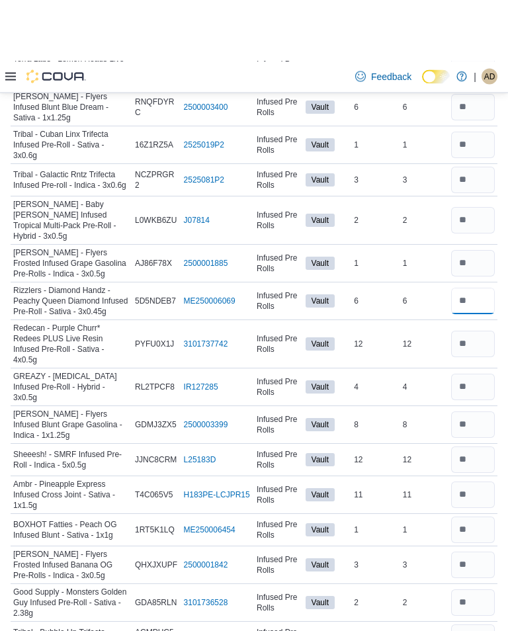
scroll to position [643, 0]
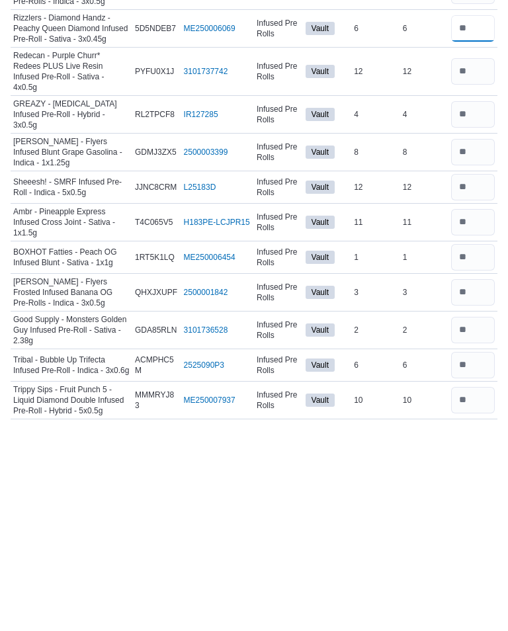
type input "*"
type input "**"
type input "*"
type input "**"
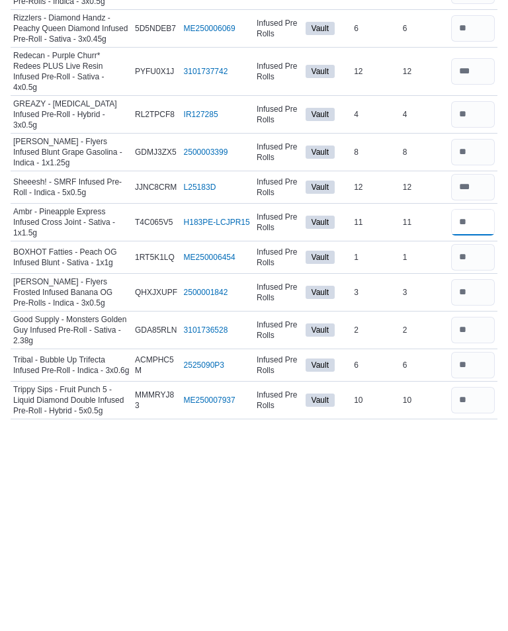
type input "**"
click at [479, 461] on input "number" at bounding box center [473, 576] width 44 height 26
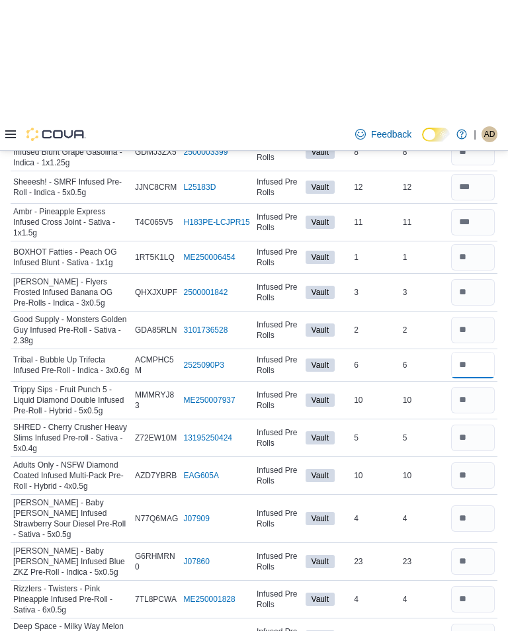
scroll to position [975, 0]
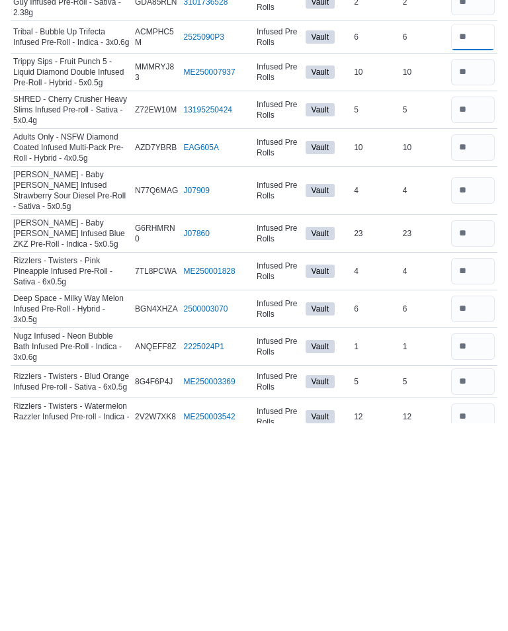
type input "*"
type input "**"
type input "*"
type input "**"
type input "*"
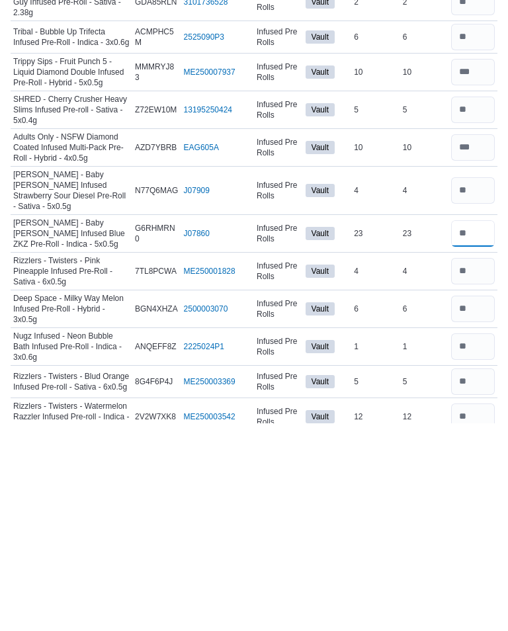
type input "**"
click at [479, 461] on input "number" at bounding box center [473, 517] width 44 height 26
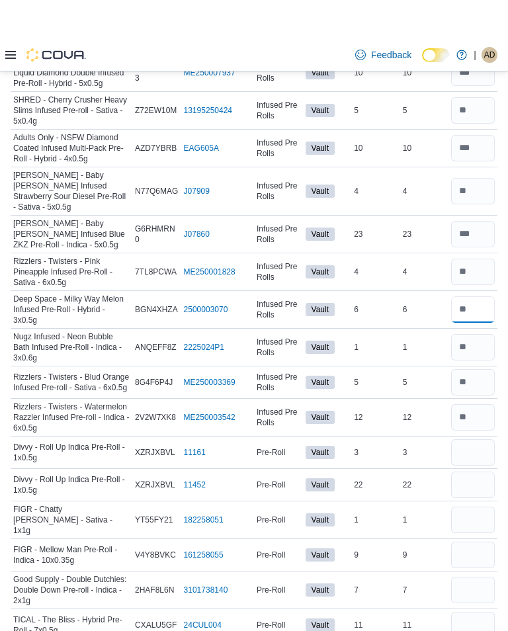
scroll to position [1223, 0]
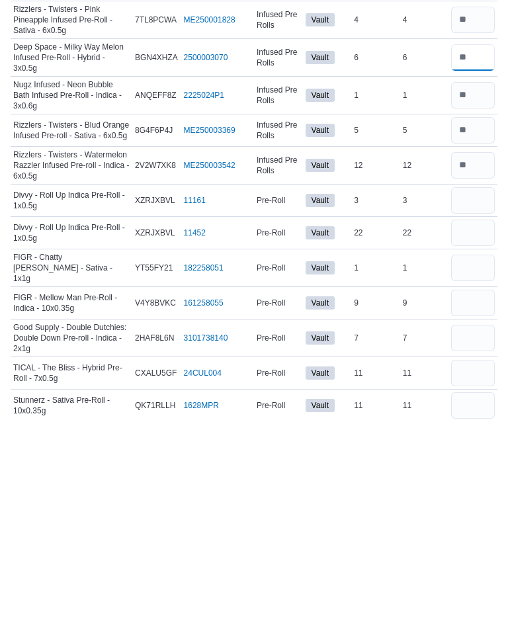
type input "**"
type input "*"
type input "**"
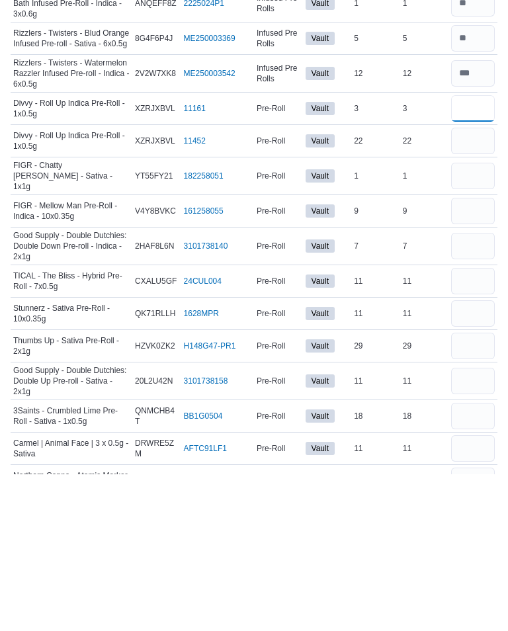
scroll to position [1370, 0]
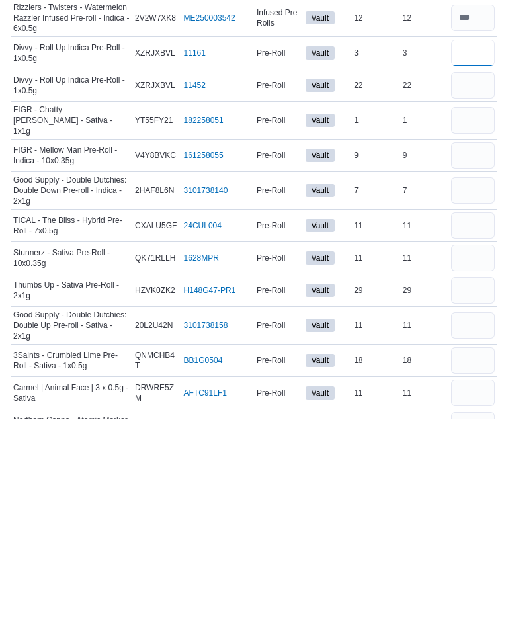
type input "*"
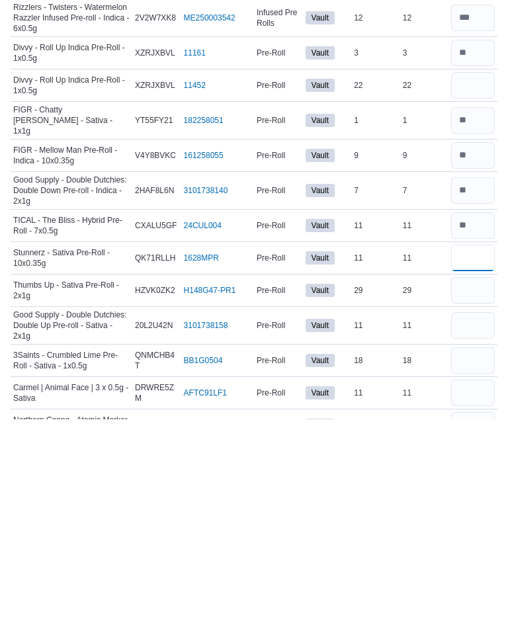
type input "*"
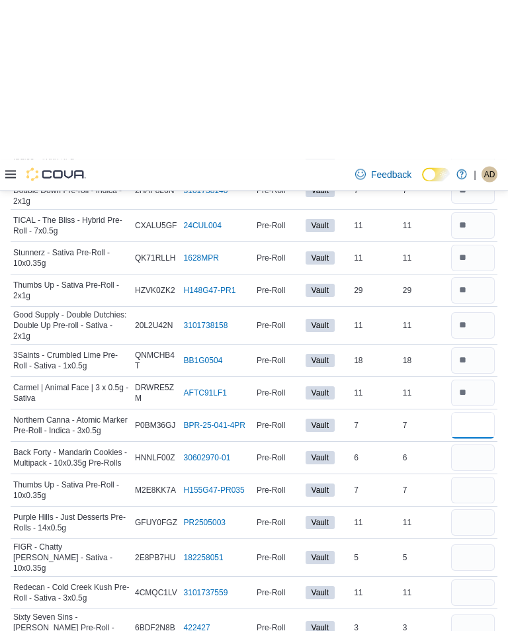
scroll to position [1741, 0]
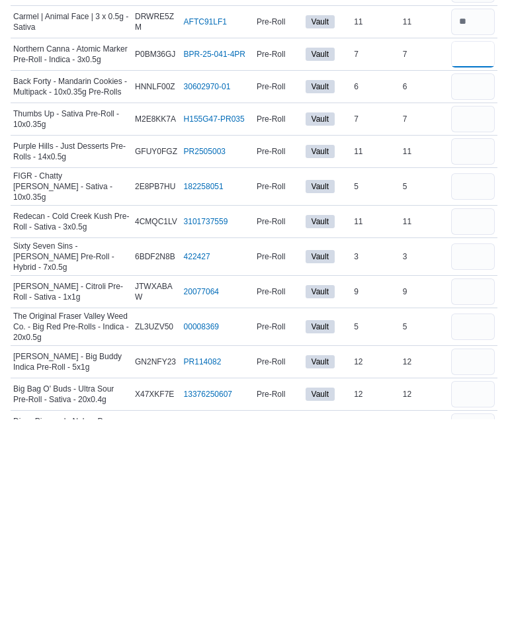
type input "*"
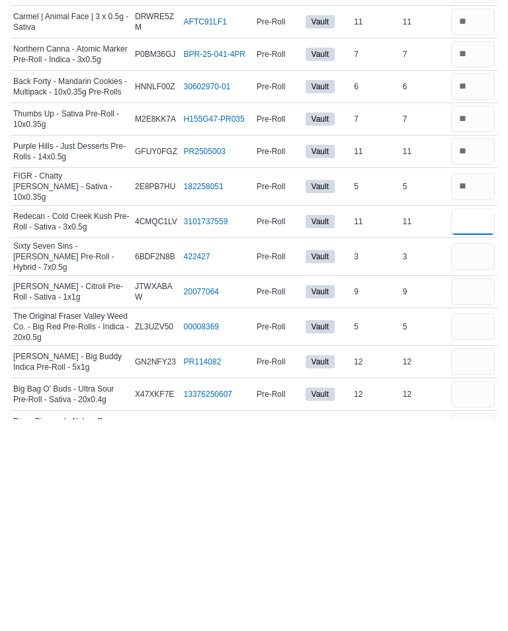
type input "*"
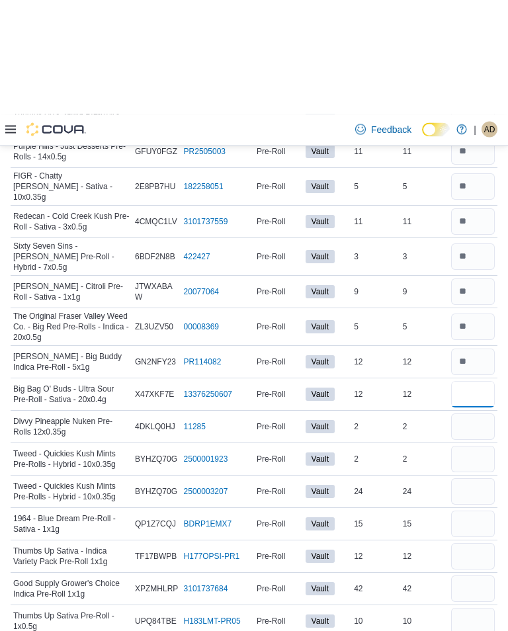
scroll to position [2068, 0]
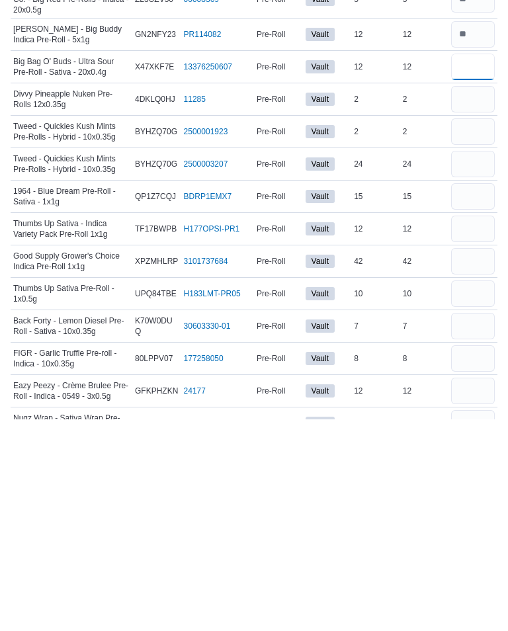
type input "*"
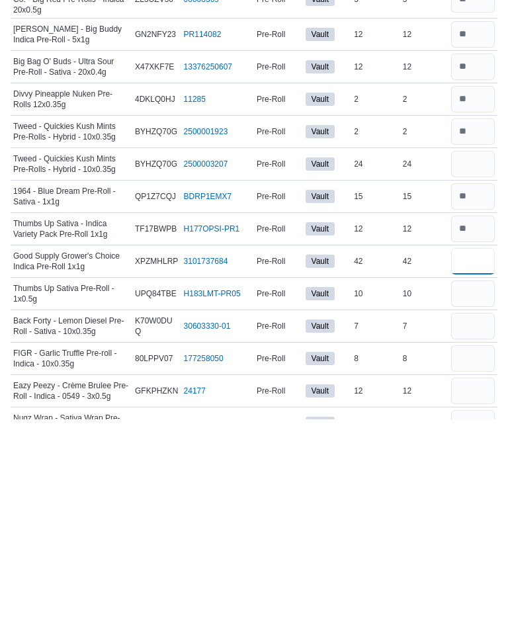
type input "*"
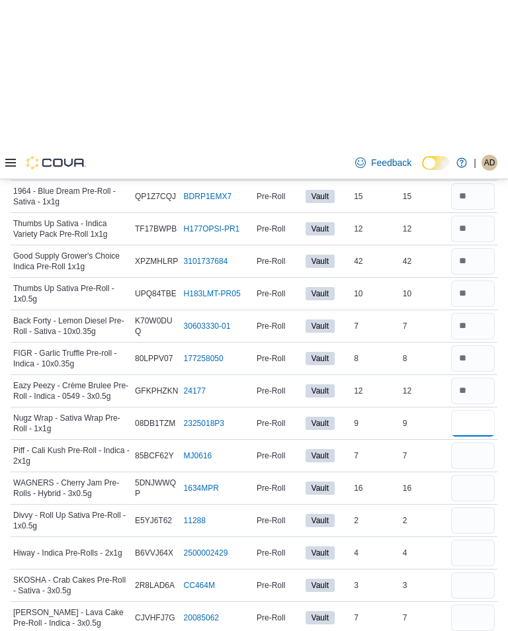
scroll to position [2428, 0]
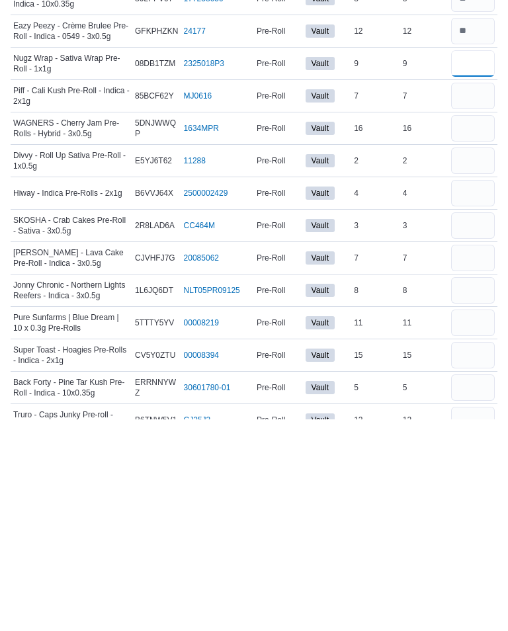
type input "*"
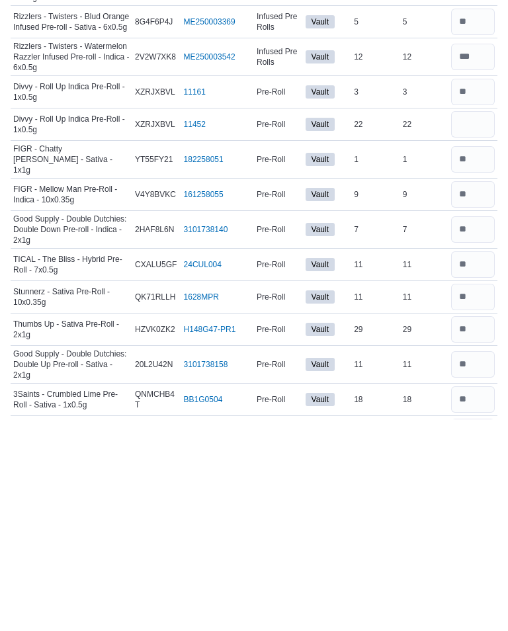
scroll to position [1331, 0]
click at [480, 290] on input "number" at bounding box center [473, 303] width 44 height 26
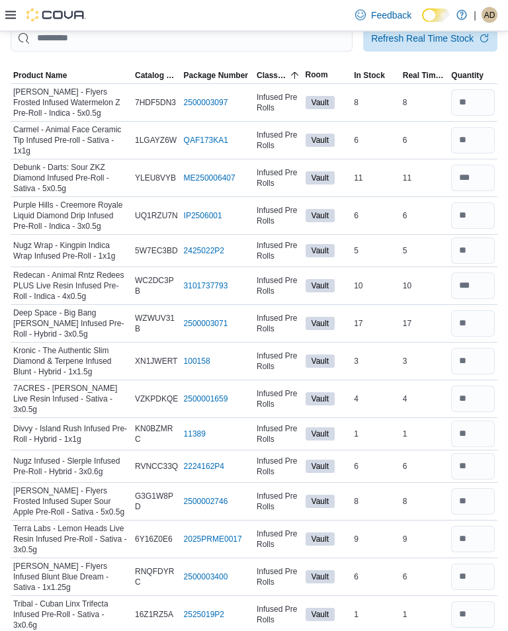
scroll to position [0, 0]
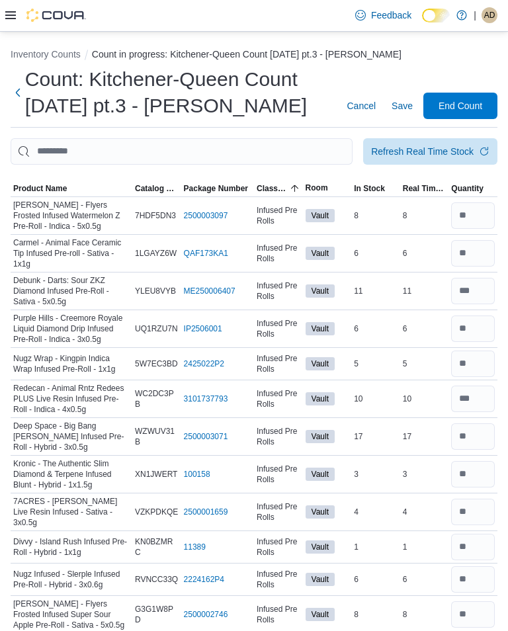
click at [460, 112] on span "End Count" at bounding box center [460, 105] width 44 height 13
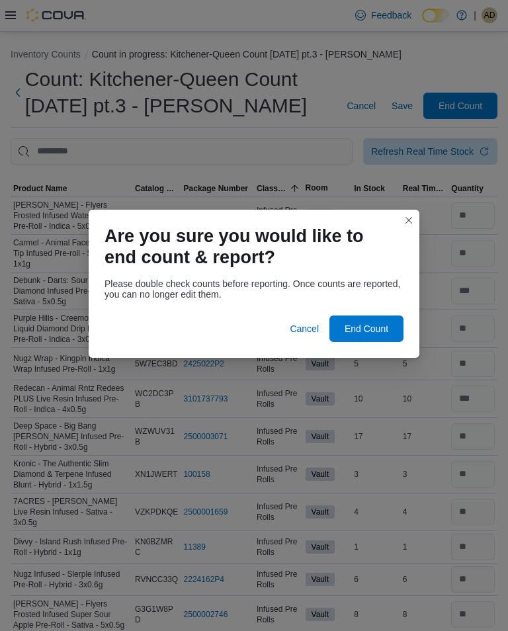
click at [362, 317] on span "End Count" at bounding box center [366, 328] width 58 height 26
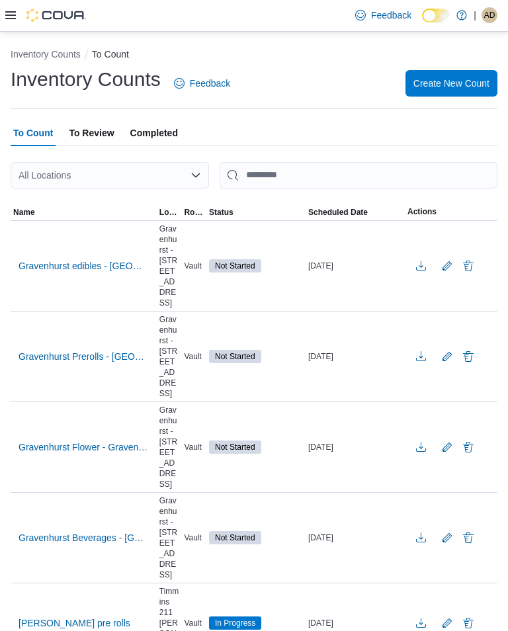
click at [489, 18] on span "AD" at bounding box center [489, 15] width 11 height 16
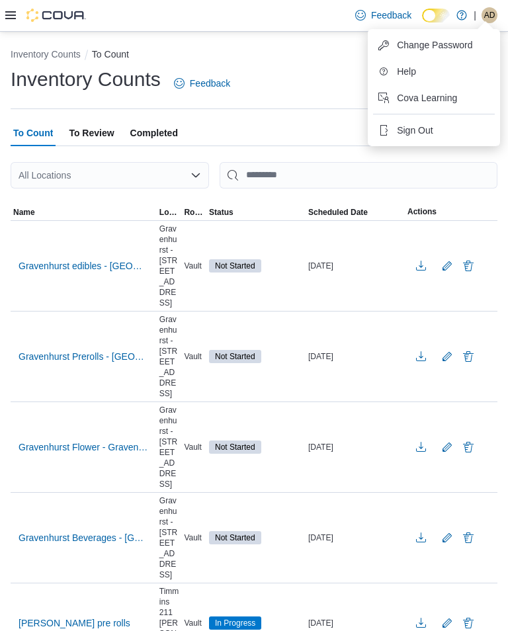
click at [421, 129] on span "Sign Out" at bounding box center [415, 130] width 36 height 13
